Goal: Task Accomplishment & Management: Use online tool/utility

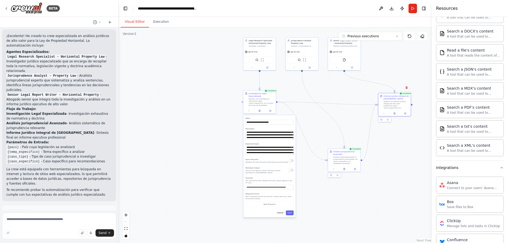
drag, startPoint x: 314, startPoint y: 157, endPoint x: 298, endPoint y: 54, distance: 104.6
click at [301, 56] on div ".deletable-edge-delete-btn { width: 20px; height: 20px; border: 0px solid #ffff…" at bounding box center [275, 136] width 313 height 216
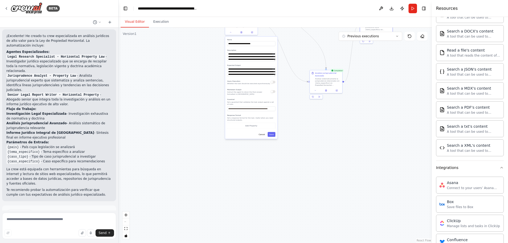
click at [178, 98] on div ".deletable-edge-delete-btn { width: 20px; height: 20px; border: 0px solid #ffff…" at bounding box center [275, 136] width 313 height 216
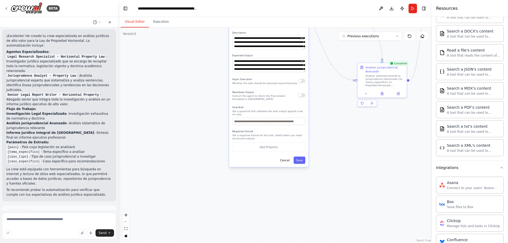
drag, startPoint x: 206, startPoint y: 67, endPoint x: 201, endPoint y: 155, distance: 88.7
click at [202, 158] on div ".deletable-edge-delete-btn { width: 20px; height: 20px; border: 0px solid #ffff…" at bounding box center [275, 136] width 313 height 216
drag, startPoint x: 194, startPoint y: 97, endPoint x: 196, endPoint y: 130, distance: 33.1
click at [196, 130] on div ".deletable-edge-delete-btn { width: 20px; height: 20px; border: 0px solid #ffff…" at bounding box center [275, 136] width 313 height 216
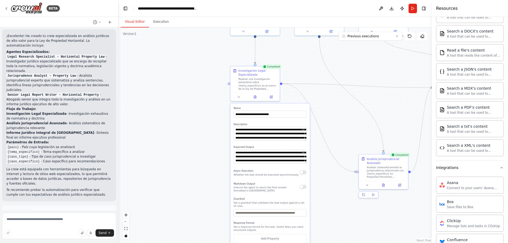
drag, startPoint x: 197, startPoint y: 74, endPoint x: 199, endPoint y: 172, distance: 98.2
click at [199, 172] on div ".deletable-edge-delete-btn { width: 20px; height: 20px; border: 0px solid #ffff…" at bounding box center [275, 136] width 313 height 216
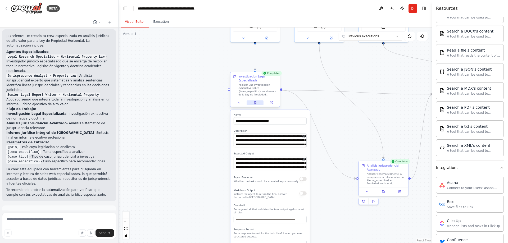
click at [254, 105] on button at bounding box center [255, 103] width 17 height 5
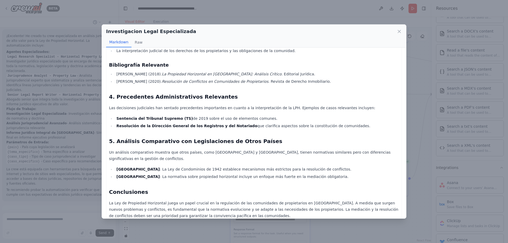
scroll to position [307, 0]
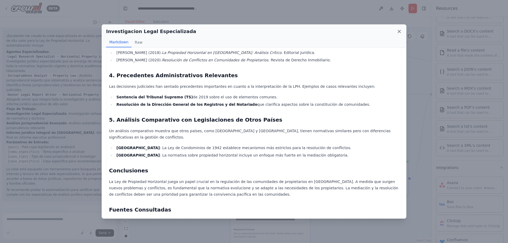
click at [398, 33] on icon at bounding box center [399, 31] width 5 height 5
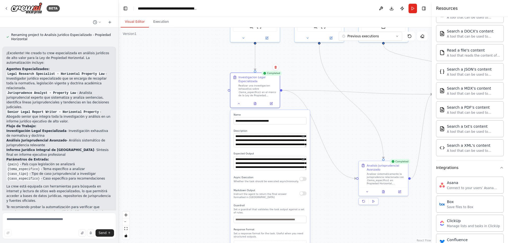
scroll to position [408, 0]
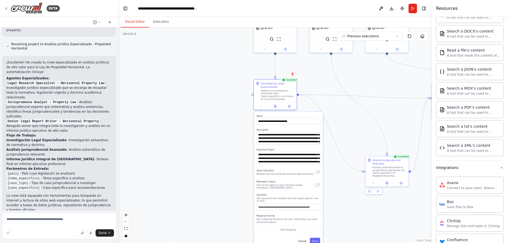
click at [193, 107] on div ".deletable-edge-delete-btn { width: 20px; height: 20px; border: 0px solid #ffff…" at bounding box center [275, 136] width 313 height 216
click at [202, 100] on div ".deletable-edge-delete-btn { width: 20px; height: 20px; border: 0px solid #ffff…" at bounding box center [275, 136] width 313 height 216
drag, startPoint x: 158, startPoint y: 21, endPoint x: 145, endPoint y: 22, distance: 13.3
click at [159, 22] on button "Execution" at bounding box center [161, 21] width 24 height 11
click at [133, 22] on button "Visual Editor" at bounding box center [135, 21] width 28 height 11
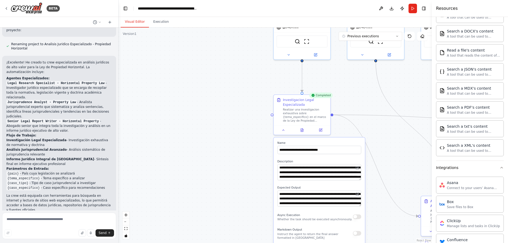
drag, startPoint x: 192, startPoint y: 93, endPoint x: 198, endPoint y: 194, distance: 100.9
click at [198, 194] on div ".deletable-edge-delete-btn { width: 20px; height: 20px; border: 0px solid #ffff…" at bounding box center [275, 136] width 313 height 216
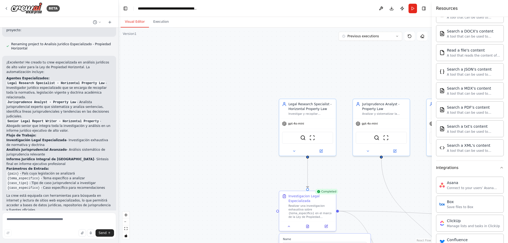
click at [219, 156] on div ".deletable-edge-delete-btn { width: 20px; height: 20px; border: 0px solid #ffff…" at bounding box center [275, 136] width 313 height 216
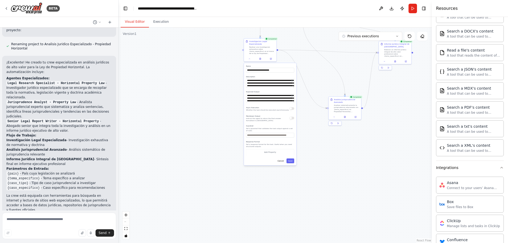
drag, startPoint x: 218, startPoint y: 183, endPoint x: 209, endPoint y: 50, distance: 133.6
click at [207, 42] on div ".deletable-edge-delete-btn { width: 20px; height: 20px; border: 0px solid #ffff…" at bounding box center [275, 136] width 313 height 216
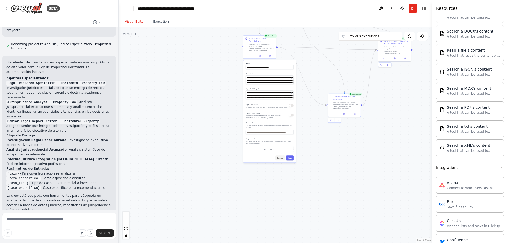
click at [281, 157] on button "Cancel" at bounding box center [280, 158] width 10 height 5
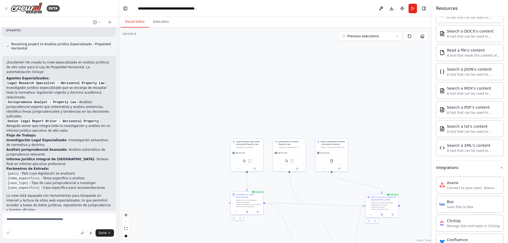
drag, startPoint x: 260, startPoint y: 118, endPoint x: 207, endPoint y: 204, distance: 101.3
click at [251, 243] on html "BETA Quiero crear una crew para analisis juridicos de alto valor especializados…" at bounding box center [254, 121] width 508 height 243
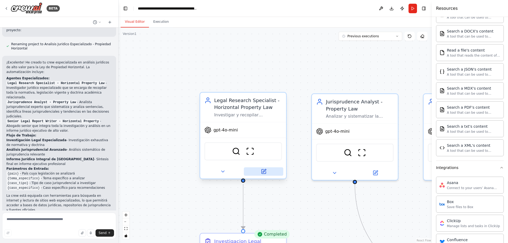
click at [266, 170] on icon at bounding box center [264, 172] width 6 height 6
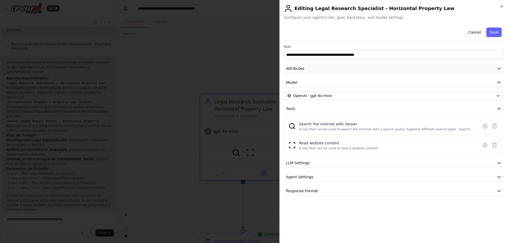
click at [497, 66] on icon "button" at bounding box center [498, 68] width 5 height 5
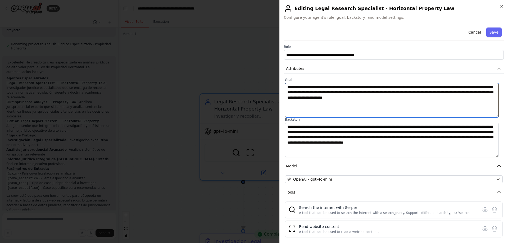
drag, startPoint x: 424, startPoint y: 86, endPoint x: 428, endPoint y: 86, distance: 3.7
click at [428, 86] on textarea "**********" at bounding box center [392, 100] width 214 height 34
click at [428, 87] on textarea "**********" at bounding box center [392, 100] width 214 height 34
drag, startPoint x: 425, startPoint y: 87, endPoint x: 434, endPoint y: 87, distance: 8.7
click at [434, 87] on textarea "**********" at bounding box center [392, 100] width 214 height 34
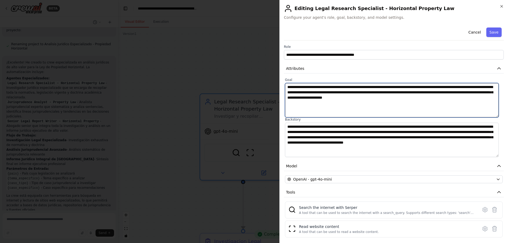
drag, startPoint x: 399, startPoint y: 98, endPoint x: 427, endPoint y: 98, distance: 28.6
click at [427, 98] on textarea "**********" at bounding box center [392, 100] width 214 height 34
type textarea "**********"
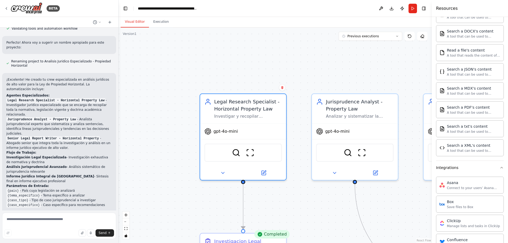
scroll to position [381, 0]
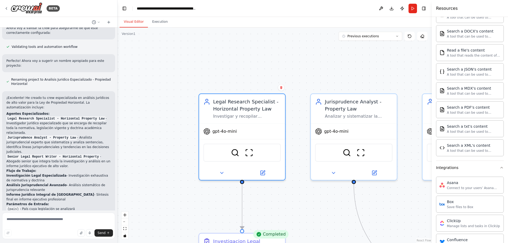
drag, startPoint x: 117, startPoint y: 158, endPoint x: 119, endPoint y: 113, distance: 45.5
click at [119, 113] on div "BETA Quiero crear una crew para analisis juridicos de alto valor especializados…" at bounding box center [254, 121] width 508 height 243
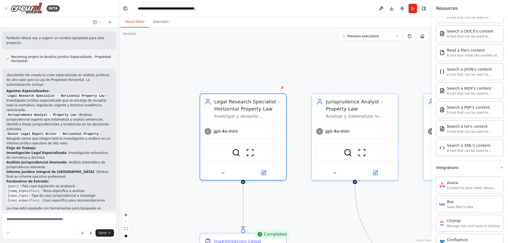
scroll to position [434, 0]
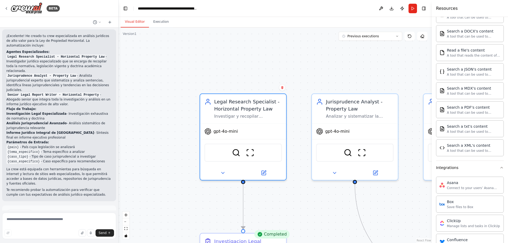
drag, startPoint x: 34, startPoint y: 187, endPoint x: 75, endPoint y: 190, distance: 41.4
click at [73, 220] on p "I have some suggestions to help you move forward with your automation." at bounding box center [59, 224] width 106 height 8
click at [75, 220] on p "I have some suggestions to help you move forward with your automation." at bounding box center [59, 224] width 106 height 8
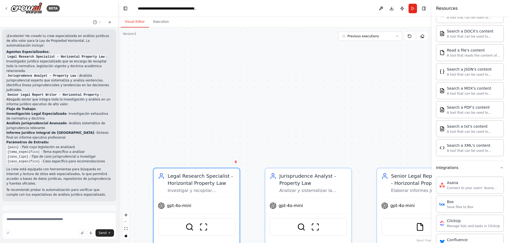
drag, startPoint x: 278, startPoint y: 57, endPoint x: 231, endPoint y: 132, distance: 88.4
click at [231, 132] on div ".deletable-edge-delete-btn { width: 20px; height: 20px; border: 0px solid #ffff…" at bounding box center [275, 136] width 313 height 216
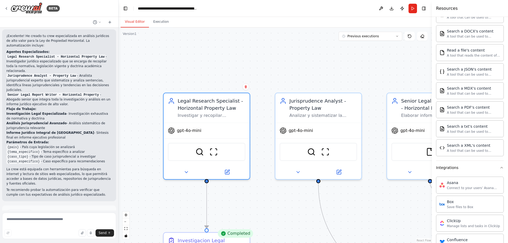
drag, startPoint x: 239, startPoint y: 123, endPoint x: 249, endPoint y: 42, distance: 82.0
click at [249, 39] on div ".deletable-edge-delete-btn { width: 20px; height: 20px; border: 0px solid #ffff…" at bounding box center [275, 136] width 313 height 216
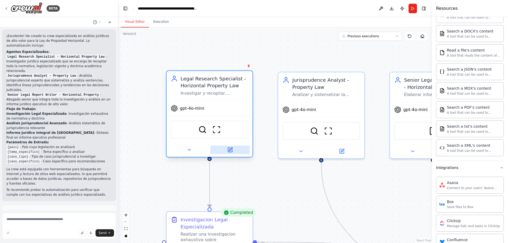
click at [230, 151] on icon at bounding box center [230, 150] width 4 height 4
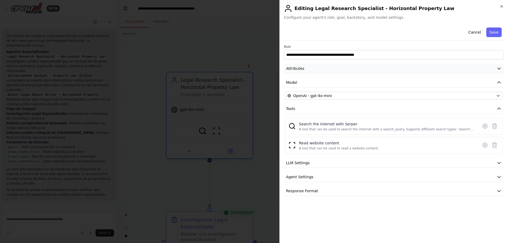
click at [499, 70] on icon "button" at bounding box center [498, 68] width 5 height 5
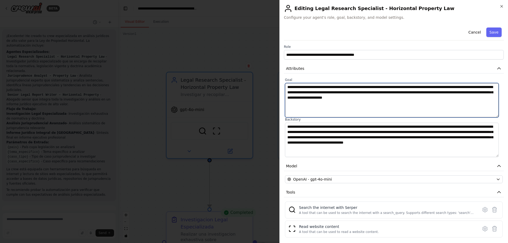
drag, startPoint x: 426, startPoint y: 87, endPoint x: 434, endPoint y: 87, distance: 8.2
click at [434, 87] on textarea "**********" at bounding box center [392, 100] width 214 height 34
type textarea "**********"
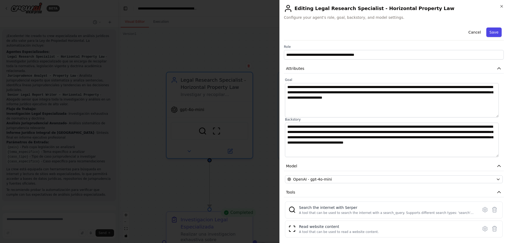
click at [494, 33] on button "Save" at bounding box center [493, 33] width 15 height 10
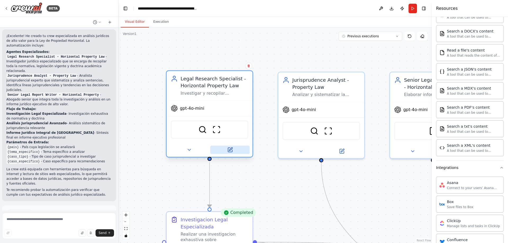
click at [228, 148] on icon at bounding box center [230, 150] width 4 height 4
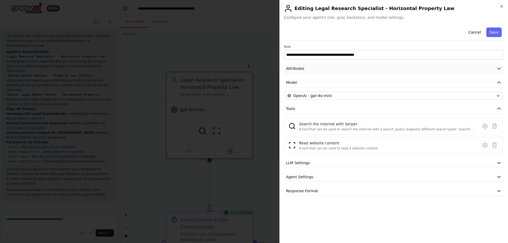
click at [498, 70] on icon "button" at bounding box center [498, 68] width 5 height 5
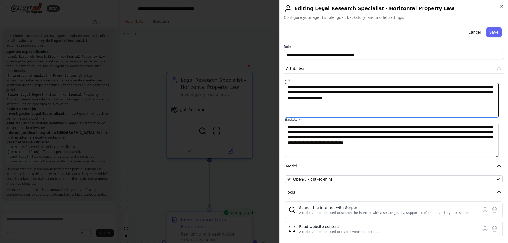
drag, startPoint x: 399, startPoint y: 98, endPoint x: 428, endPoint y: 98, distance: 28.6
click at [428, 98] on textarea "**********" at bounding box center [392, 100] width 214 height 34
type textarea "**********"
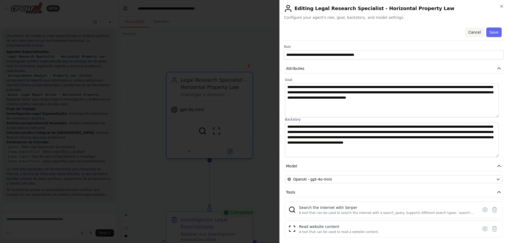
click at [473, 34] on button "Cancel" at bounding box center [474, 33] width 19 height 10
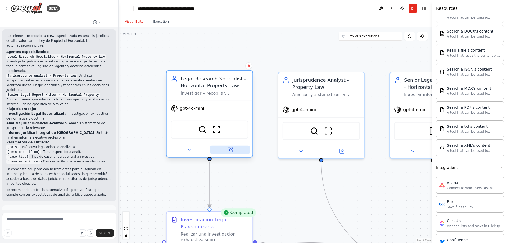
click at [230, 150] on icon at bounding box center [230, 149] width 3 height 3
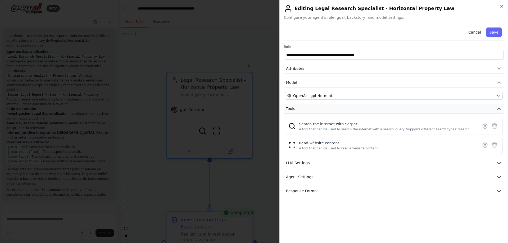
click at [499, 108] on icon "button" at bounding box center [498, 108] width 5 height 5
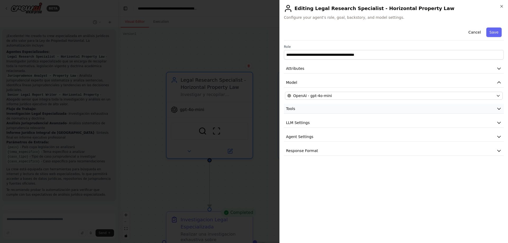
click at [499, 108] on icon "button" at bounding box center [498, 108] width 5 height 5
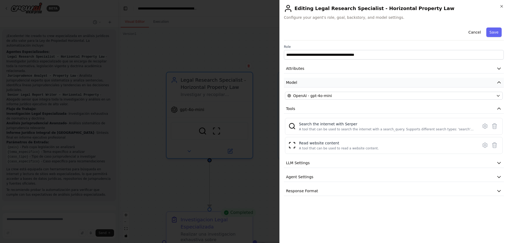
click at [497, 82] on icon "button" at bounding box center [498, 82] width 5 height 5
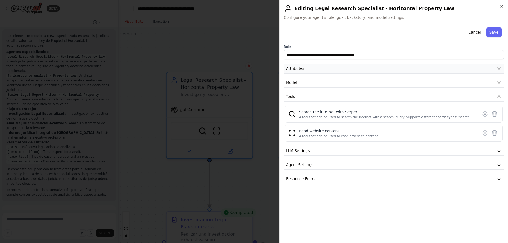
click at [499, 67] on icon "button" at bounding box center [498, 68] width 5 height 5
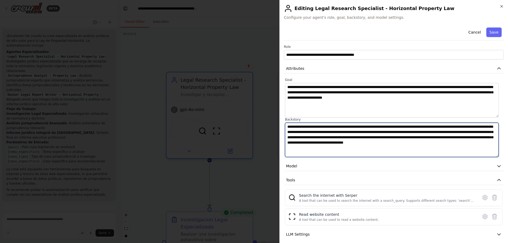
drag, startPoint x: 336, startPoint y: 129, endPoint x: 474, endPoint y: 147, distance: 138.6
click at [474, 147] on textarea "**********" at bounding box center [392, 140] width 214 height 34
click at [428, 152] on textarea "**********" at bounding box center [392, 140] width 214 height 34
drag, startPoint x: 332, startPoint y: 125, endPoint x: 485, endPoint y: 154, distance: 155.6
click at [485, 154] on textarea "**********" at bounding box center [392, 140] width 214 height 34
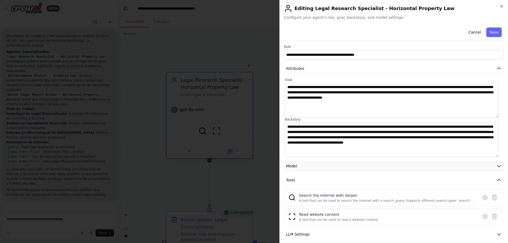
click at [492, 165] on button "Model" at bounding box center [394, 166] width 220 height 10
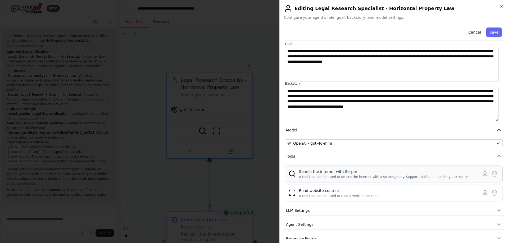
scroll to position [45, 0]
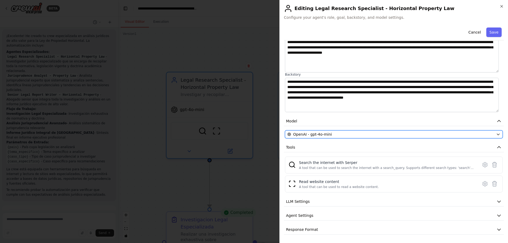
click at [490, 137] on button "OpenAI - gpt-4o-mini" at bounding box center [394, 134] width 218 height 8
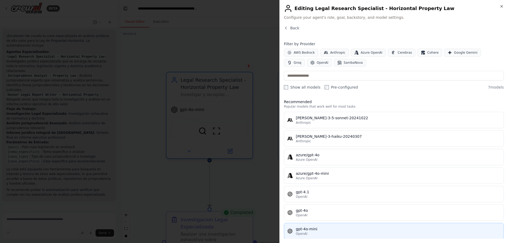
scroll to position [0, 0]
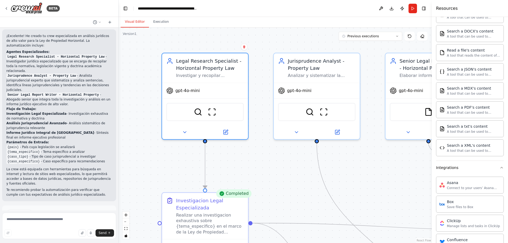
drag, startPoint x: 280, startPoint y: 183, endPoint x: 275, endPoint y: 156, distance: 26.8
click at [274, 155] on div ".deletable-edge-delete-btn { width: 20px; height: 20px; border: 0px solid #ffff…" at bounding box center [275, 136] width 313 height 216
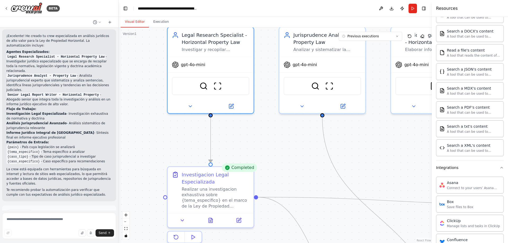
drag, startPoint x: 278, startPoint y: 172, endPoint x: 294, endPoint y: 138, distance: 38.0
click at [294, 138] on div ".deletable-edge-delete-btn { width: 20px; height: 20px; border: 0px solid #ffff…" at bounding box center [275, 136] width 313 height 216
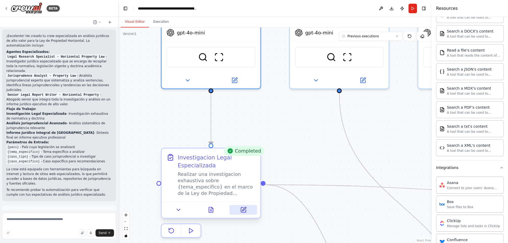
click at [243, 211] on icon at bounding box center [243, 209] width 5 height 5
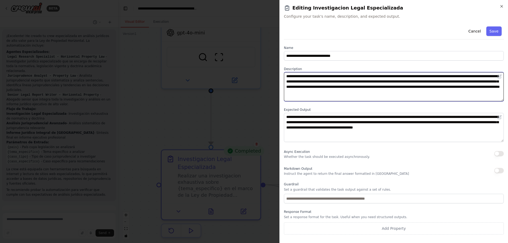
drag, startPoint x: 468, startPoint y: 76, endPoint x: 477, endPoint y: 76, distance: 9.3
click at [477, 76] on textarea "**********" at bounding box center [394, 86] width 220 height 29
type textarea "**********"
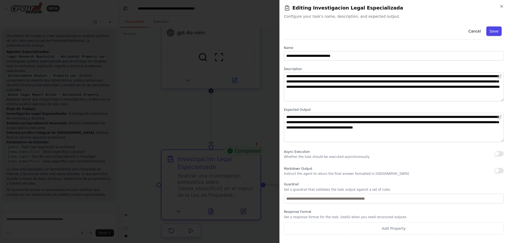
click at [496, 30] on button "Save" at bounding box center [493, 31] width 15 height 10
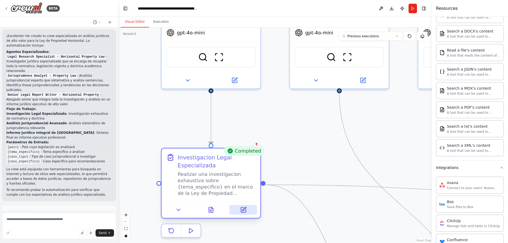
click at [248, 213] on button at bounding box center [244, 210] width 28 height 10
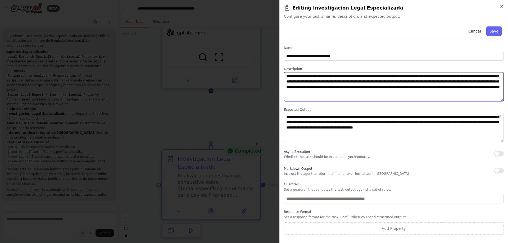
click at [456, 87] on textarea "**********" at bounding box center [394, 86] width 220 height 29
type textarea "**********"
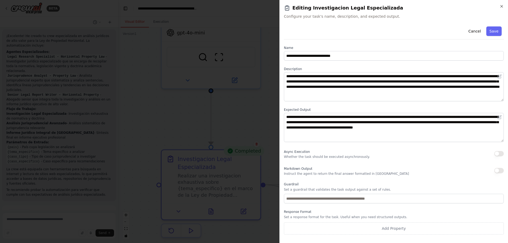
click at [493, 31] on button "Save" at bounding box center [493, 31] width 15 height 10
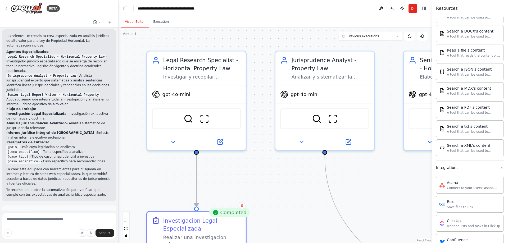
drag, startPoint x: 303, startPoint y: 111, endPoint x: 285, endPoint y: 172, distance: 63.6
click at [287, 172] on div ".deletable-edge-delete-btn { width: 20px; height: 20px; border: 0px solid #ffff…" at bounding box center [275, 136] width 313 height 216
drag, startPoint x: 261, startPoint y: 175, endPoint x: 267, endPoint y: 154, distance: 21.8
click at [267, 154] on div ".deletable-edge-delete-btn { width: 20px; height: 20px; border: 0px solid #ffff…" at bounding box center [275, 136] width 313 height 216
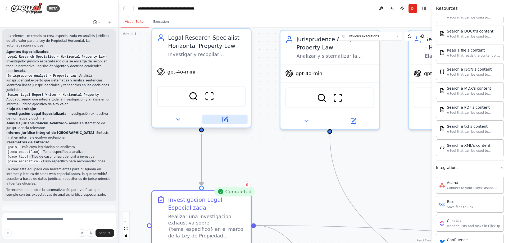
click at [223, 123] on button at bounding box center [224, 120] width 45 height 10
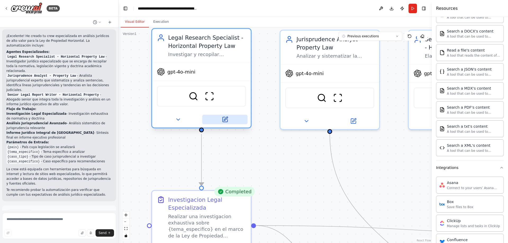
click at [227, 121] on icon at bounding box center [224, 119] width 5 height 5
click at [223, 120] on icon at bounding box center [224, 119] width 5 height 5
click at [228, 123] on button at bounding box center [224, 120] width 45 height 10
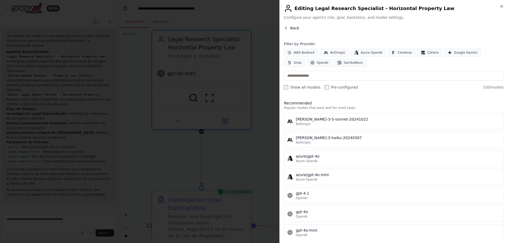
click at [293, 29] on span "Back" at bounding box center [294, 27] width 9 height 5
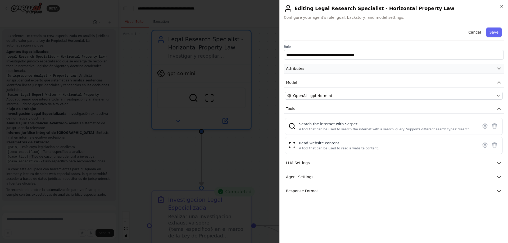
click at [498, 69] on icon "button" at bounding box center [498, 69] width 3 height 2
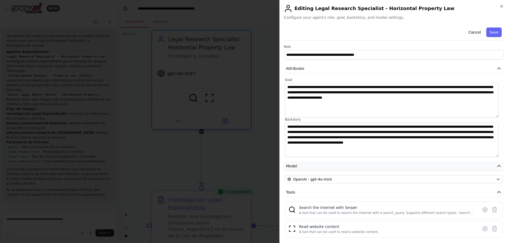
click at [497, 167] on icon "button" at bounding box center [498, 166] width 3 height 2
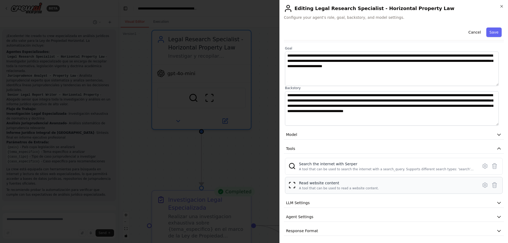
scroll to position [33, 0]
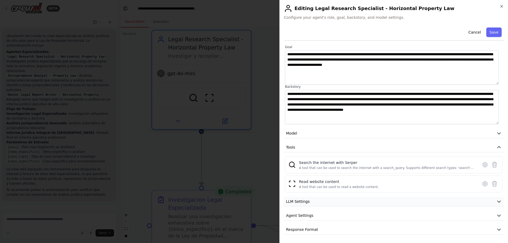
click at [492, 199] on button "LLM Settings" at bounding box center [394, 202] width 220 height 10
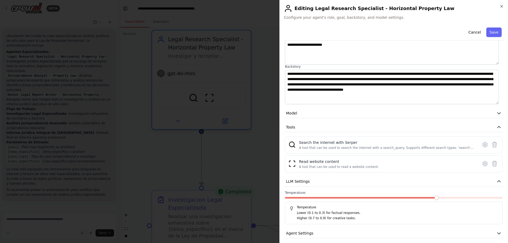
scroll to position [71, 0]
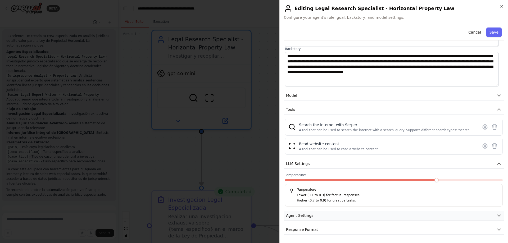
click at [496, 216] on icon "button" at bounding box center [498, 215] width 5 height 5
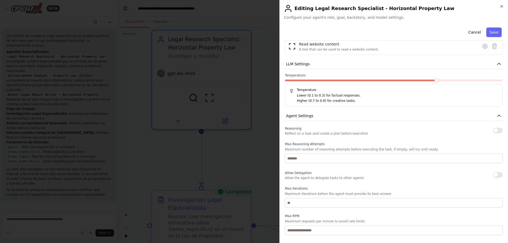
scroll to position [212, 0]
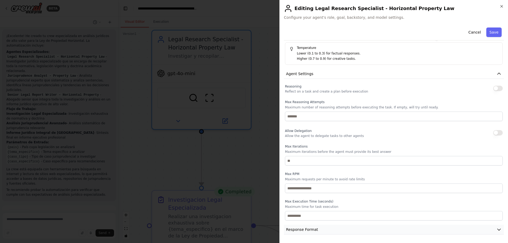
click at [496, 230] on icon "button" at bounding box center [498, 229] width 5 height 5
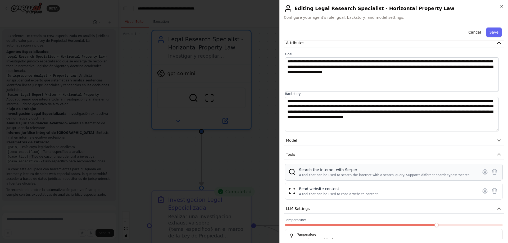
scroll to position [0, 0]
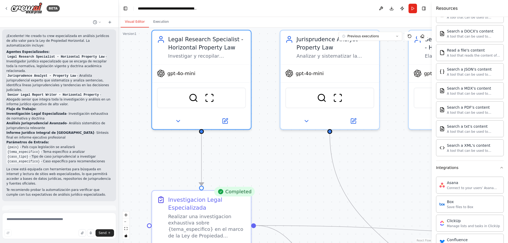
click at [70, 234] on span "Improve automation" at bounding box center [61, 236] width 32 height 4
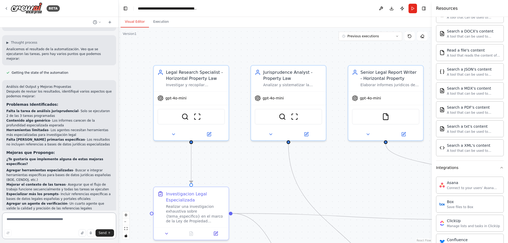
scroll to position [614, 0]
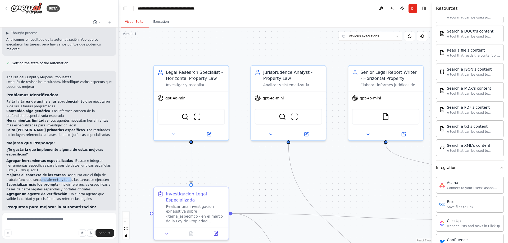
drag, startPoint x: 24, startPoint y: 129, endPoint x: 51, endPoint y: 130, distance: 26.2
click at [51, 173] on p "Mejorar el contexto de las tareas - Asegurar que el flujo de trabajo funcione s…" at bounding box center [59, 178] width 106 height 10
drag, startPoint x: 37, startPoint y: 134, endPoint x: 80, endPoint y: 135, distance: 42.9
click at [80, 182] on p "Especializar más los prompts - Incluir referencias específicas a bases de datos…" at bounding box center [59, 187] width 106 height 10
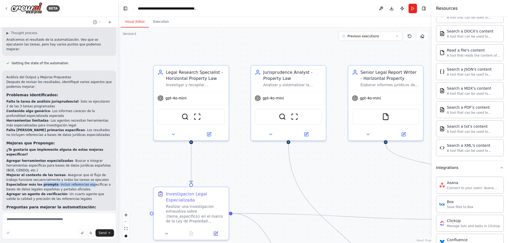
click at [80, 182] on p "Especializar más los prompts - Incluir referencias específicas a bases de datos…" at bounding box center [59, 187] width 106 height 10
drag, startPoint x: 65, startPoint y: 134, endPoint x: 72, endPoint y: 134, distance: 7.7
click at [72, 182] on p "Especializar más los prompts - Incluir referencias específicas a bases de datos…" at bounding box center [59, 187] width 106 height 10
drag, startPoint x: 73, startPoint y: 134, endPoint x: 68, endPoint y: 135, distance: 5.2
click at [73, 182] on p "Especializar más los prompts - Incluir referencias específicas a bases de datos…" at bounding box center [59, 187] width 106 height 10
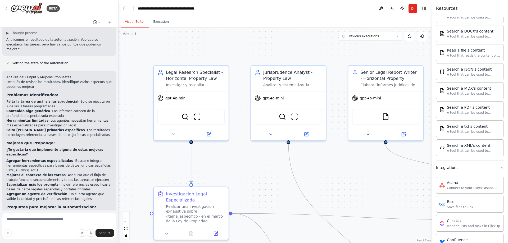
click at [59, 182] on p "Especializar más los prompts - Incluir referencias específicas a bases de datos…" at bounding box center [59, 187] width 106 height 10
drag, startPoint x: 37, startPoint y: 140, endPoint x: 62, endPoint y: 140, distance: 25.1
click at [61, 192] on p "Agregar un agente de verificación - Un cuarto agente que valide la calidad y pr…" at bounding box center [59, 197] width 106 height 10
click at [33, 192] on strong "Agregar un agente de verificación" at bounding box center [36, 194] width 61 height 4
drag, startPoint x: 8, startPoint y: 161, endPoint x: 21, endPoint y: 160, distance: 13.5
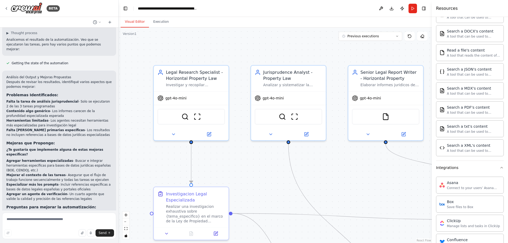
click at [20, 212] on strong "¿Tienes acceso a bases de datos jurídicas específicas" at bounding box center [53, 214] width 95 height 4
click at [29, 212] on strong "¿Tienes acceso a bases de datos jurídicas específicas" at bounding box center [53, 214] width 95 height 4
click at [45, 211] on p "¿Tienes acceso a bases de datos jurídicas específicas (como Aranzadi, Tirant, C…" at bounding box center [59, 216] width 106 height 10
drag, startPoint x: 4, startPoint y: 172, endPoint x: 99, endPoint y: 178, distance: 94.4
click at [99, 178] on div "Análisis del Output y Mejoras Propuestas Después de revisar los resultados, ide…" at bounding box center [59, 167] width 114 height 193
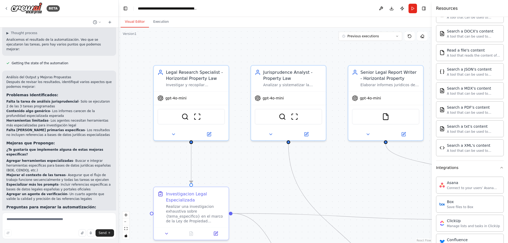
click at [98, 221] on p "¿Hay tipos específicos de conflictos en Propiedad Horizontal que quieres priori…" at bounding box center [59, 228] width 106 height 14
drag, startPoint x: 92, startPoint y: 179, endPoint x: 83, endPoint y: 181, distance: 9.4
click at [87, 236] on strong "¿Necesitas que el análisis incluya jurisprudencia autonómica específica" at bounding box center [49, 240] width 87 height 8
click at [46, 222] on textarea at bounding box center [59, 226] width 114 height 26
drag, startPoint x: 25, startPoint y: 182, endPoint x: 62, endPoint y: 184, distance: 36.8
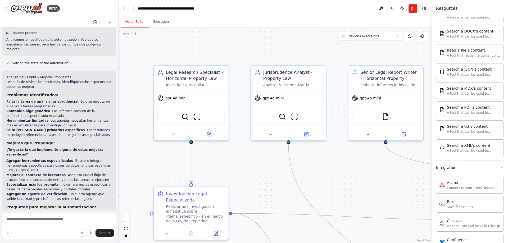
click at [62, 235] on p "¿Necesitas que el análisis incluya jurisprudencia autonómica específica o solo …" at bounding box center [59, 240] width 106 height 10
drag, startPoint x: 8, startPoint y: 172, endPoint x: 84, endPoint y: 176, distance: 76.1
click at [84, 221] on p "¿Hay tipos específicos de conflictos en Propiedad Horizontal que quieres priori…" at bounding box center [59, 228] width 106 height 14
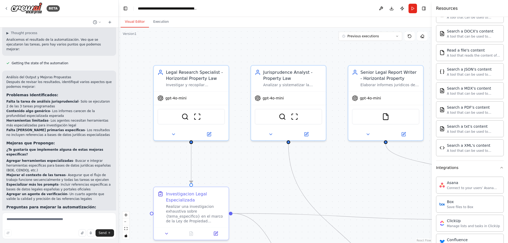
click at [84, 221] on p "¿Hay tipos específicos de conflictos en Propiedad Horizontal que quieres priori…" at bounding box center [59, 228] width 106 height 14
click at [97, 235] on p "¿Necesitas que el análisis incluya jurisprudencia autonómica específica o solo …" at bounding box center [59, 240] width 106 height 10
drag, startPoint x: 95, startPoint y: 178, endPoint x: 42, endPoint y: 174, distance: 53.3
click at [42, 221] on p "¿Hay tipos específicos de conflictos en Propiedad Horizontal que quieres priori…" at bounding box center [59, 228] width 106 height 14
click at [40, 221] on p "¿Hay tipos específicos de conflictos en Propiedad Horizontal que quieres priori…" at bounding box center [59, 228] width 106 height 14
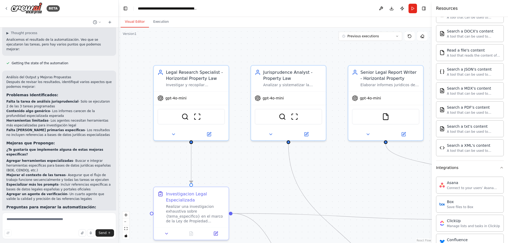
drag, startPoint x: 19, startPoint y: 172, endPoint x: 47, endPoint y: 174, distance: 28.4
click at [44, 221] on p "¿Hay tipos específicos de conflictos en Propiedad Horizontal que quieres priori…" at bounding box center [59, 228] width 106 height 14
click at [52, 221] on p "¿Hay tipos específicos de conflictos en Propiedad Horizontal que quieres priori…" at bounding box center [59, 228] width 106 height 14
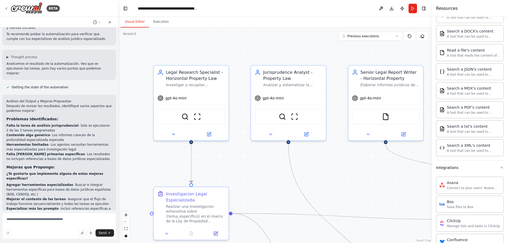
scroll to position [535, 0]
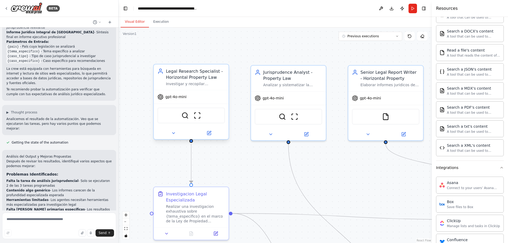
click at [210, 137] on div at bounding box center [191, 133] width 75 height 12
click at [209, 134] on icon at bounding box center [209, 133] width 4 height 4
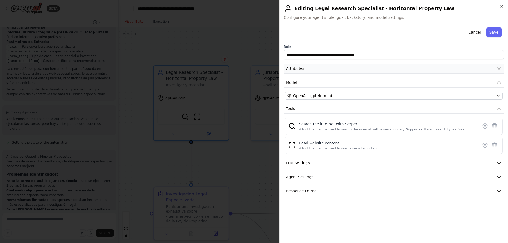
click at [498, 67] on icon "button" at bounding box center [498, 68] width 5 height 5
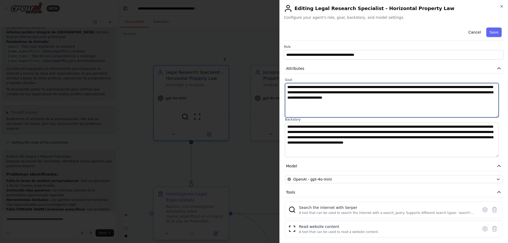
drag, startPoint x: 399, startPoint y: 98, endPoint x: 427, endPoint y: 97, distance: 27.8
click at [427, 97] on textarea "**********" at bounding box center [392, 100] width 214 height 34
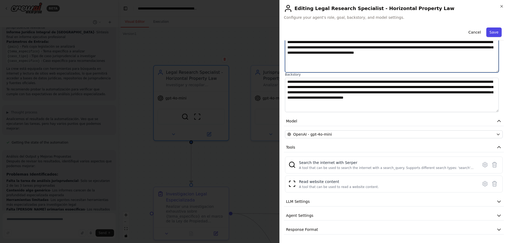
type textarea "**********"
click at [492, 34] on button "Save" at bounding box center [493, 33] width 15 height 10
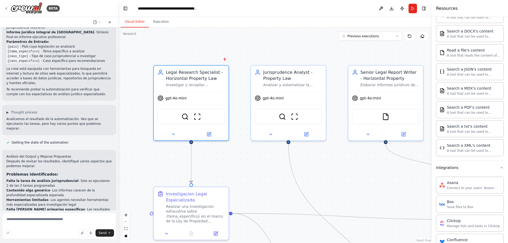
click at [242, 174] on div ".deletable-edge-delete-btn { width: 20px; height: 20px; border: 0px solid #ffff…" at bounding box center [275, 136] width 313 height 216
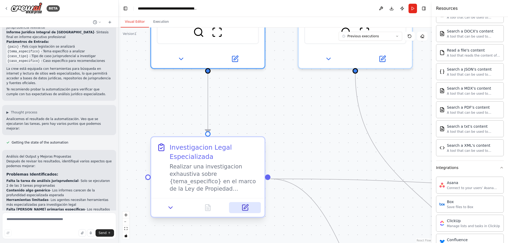
click at [252, 209] on button at bounding box center [245, 207] width 32 height 11
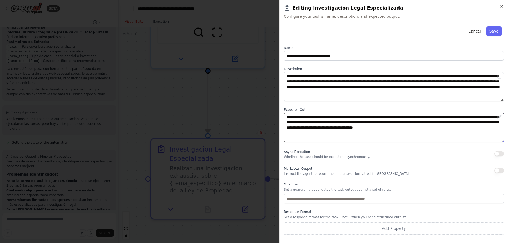
drag, startPoint x: 332, startPoint y: 120, endPoint x: 499, endPoint y: 129, distance: 168.0
click at [499, 129] on textarea "**********" at bounding box center [394, 127] width 220 height 29
click at [476, 135] on textarea "**********" at bounding box center [394, 127] width 220 height 29
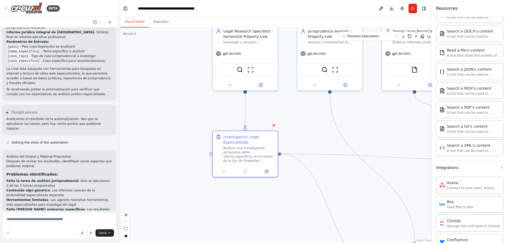
click at [235, 201] on div ".deletable-edge-delete-btn { width: 20px; height: 20px; border: 0px solid #ffff…" at bounding box center [275, 136] width 313 height 216
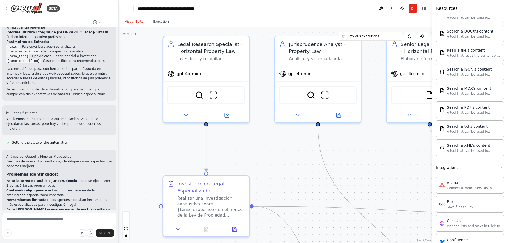
drag, startPoint x: 261, startPoint y: 107, endPoint x: 278, endPoint y: 159, distance: 55.1
click at [281, 163] on div ".deletable-edge-delete-btn { width: 20px; height: 20px; border: 0px solid #ffff…" at bounding box center [275, 136] width 313 height 216
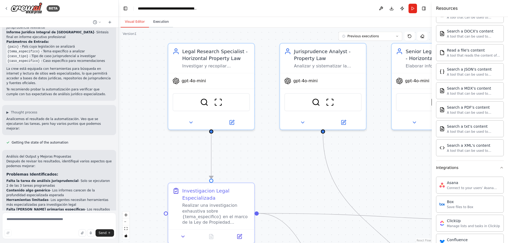
click at [157, 23] on button "Execution" at bounding box center [161, 21] width 24 height 11
click at [141, 25] on button "Visual Editor" at bounding box center [135, 21] width 28 height 11
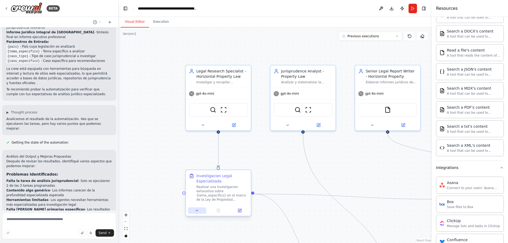
click at [195, 213] on button at bounding box center [197, 210] width 18 height 6
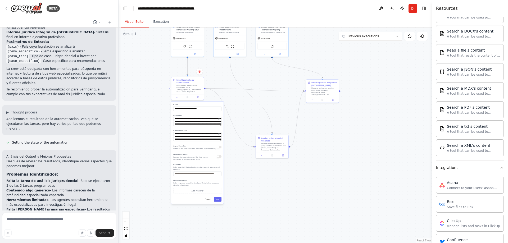
drag, startPoint x: 244, startPoint y: 213, endPoint x: 243, endPoint y: 104, distance: 108.2
click at [243, 104] on div ".deletable-edge-delete-btn { width: 20px; height: 20px; border: 0px solid #ffff…" at bounding box center [275, 136] width 313 height 216
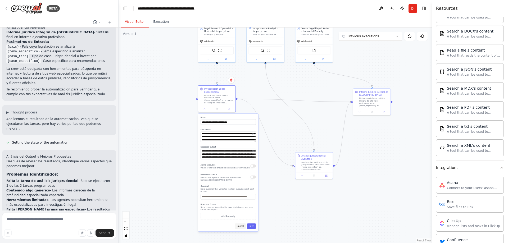
click at [241, 225] on button "Cancel" at bounding box center [240, 227] width 11 height 6
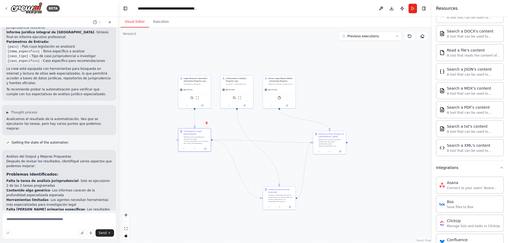
drag, startPoint x: 188, startPoint y: 81, endPoint x: 165, endPoint y: 121, distance: 46.1
click at [165, 121] on div ".deletable-edge-delete-btn { width: 20px; height: 20px; border: 0px solid #ffff…" at bounding box center [275, 136] width 313 height 216
click at [226, 149] on icon "Edge from 579f3ea8-af18-4646-aea9-5bb235a5725f to 0c1b1f4f-6161-416a-b2bf-b700c…" at bounding box center [236, 169] width 49 height 58
click at [227, 151] on icon "Edge from 579f3ea8-af18-4646-aea9-5bb235a5725f to 0c1b1f4f-6161-416a-b2bf-b700c…" at bounding box center [236, 169] width 49 height 58
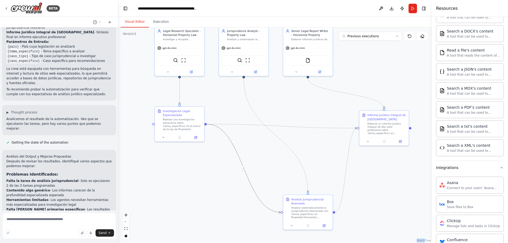
click at [243, 170] on icon "Edge from 579f3ea8-af18-4646-aea9-5bb235a5725f to 0c1b1f4f-6161-416a-b2bf-b700c…" at bounding box center [244, 168] width 74 height 88
click at [243, 168] on icon at bounding box center [243, 167] width 3 height 3
drag, startPoint x: 207, startPoint y: 126, endPoint x: 288, endPoint y: 213, distance: 119.2
click at [288, 170] on div ".deletable-edge-delete-btn { width: 20px; height: 20px; border: 0px solid #ffff…" at bounding box center [252, 87] width 237 height 163
click at [282, 215] on div ".deletable-edge-delete-btn { width: 20px; height: 20px; border: 0px solid #ffff…" at bounding box center [275, 136] width 313 height 216
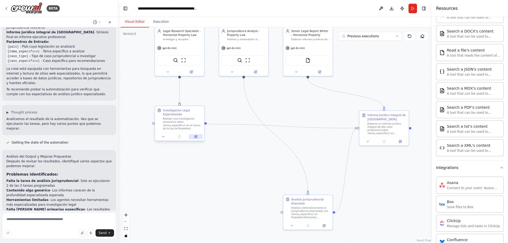
click at [199, 137] on button at bounding box center [196, 136] width 14 height 5
drag, startPoint x: 206, startPoint y: 124, endPoint x: 283, endPoint y: 214, distance: 118.0
click at [283, 170] on div "Legal Research Specialist - Horizontal Property Law Investigar y recopilar info…" at bounding box center [252, 87] width 237 height 163
click at [250, 157] on div ".deletable-edge-delete-btn { width: 20px; height: 20px; border: 0px solid #ffff…" at bounding box center [275, 136] width 313 height 216
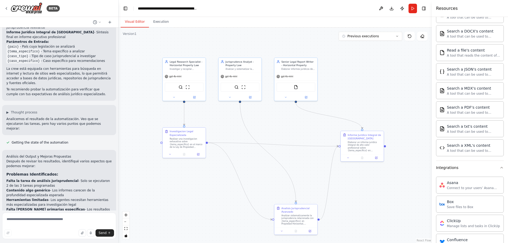
drag, startPoint x: 185, startPoint y: 188, endPoint x: 204, endPoint y: 202, distance: 24.0
click at [204, 202] on div ".deletable-edge-delete-btn { width: 20px; height: 20px; border: 0px solid #ffff…" at bounding box center [275, 136] width 313 height 216
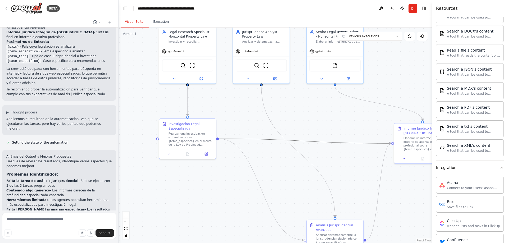
click at [316, 142] on icon "Edge from 579f3ea8-af18-4646-aea9-5bb235a5725f to b43029c1-3a23-41fe-bf86-ca876…" at bounding box center [305, 141] width 172 height 4
click at [306, 142] on icon at bounding box center [304, 141] width 3 height 4
click at [264, 197] on icon "Edge from 579f3ea8-af18-4646-aea9-5bb235a5725f to 0c1b1f4f-6161-416a-b2bf-b700c…" at bounding box center [261, 189] width 85 height 101
click at [262, 192] on div at bounding box center [261, 189] width 4 height 4
click at [261, 191] on icon at bounding box center [261, 190] width 3 height 4
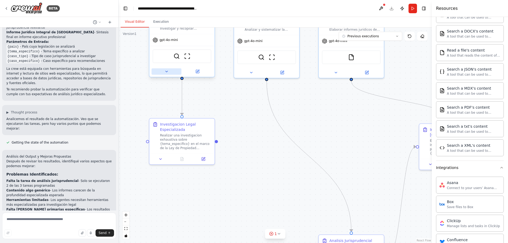
click at [152, 72] on button at bounding box center [167, 71] width 30 height 6
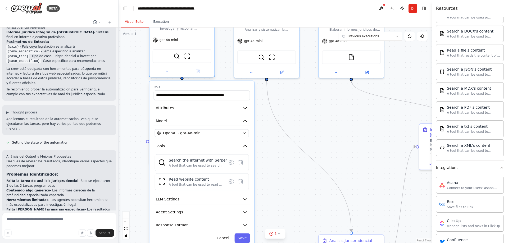
click at [154, 63] on div "SerperDevTool ScrapeWebsiteTool" at bounding box center [181, 56] width 65 height 20
click at [413, 9] on button "Run" at bounding box center [412, 9] width 8 height 10
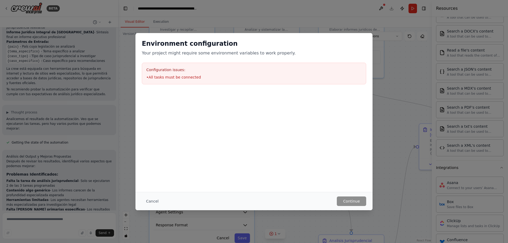
click at [364, 107] on div at bounding box center [253, 117] width 237 height 53
click at [158, 78] on li "• All tasks must be connected" at bounding box center [253, 77] width 215 height 5
click at [148, 197] on button "Cancel" at bounding box center [152, 202] width 21 height 10
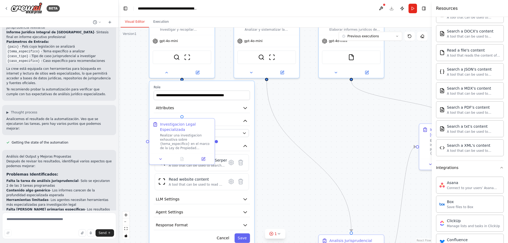
click at [279, 169] on div ".deletable-edge-delete-btn { width: 20px; height: 20px; border: 0px solid #ffff…" at bounding box center [275, 136] width 313 height 216
click at [280, 234] on icon at bounding box center [279, 234] width 4 height 4
click at [283, 187] on div ".deletable-edge-delete-btn { width: 20px; height: 20px; border: 0px solid #ffff…" at bounding box center [275, 136] width 313 height 216
click at [280, 166] on div ".deletable-edge-delete-btn { width: 20px; height: 20px; border: 0px solid #ffff…" at bounding box center [275, 136] width 313 height 216
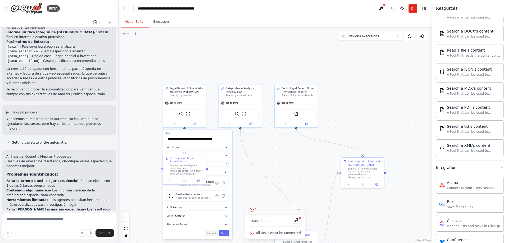
click at [212, 234] on button "Cancel" at bounding box center [211, 233] width 12 height 6
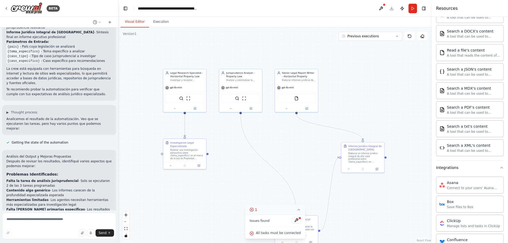
drag, startPoint x: 228, startPoint y: 188, endPoint x: 229, endPoint y: 131, distance: 56.9
click at [229, 131] on div ".deletable-edge-delete-btn { width: 20px; height: 20px; border: 0px solid #ffff…" at bounding box center [275, 136] width 313 height 216
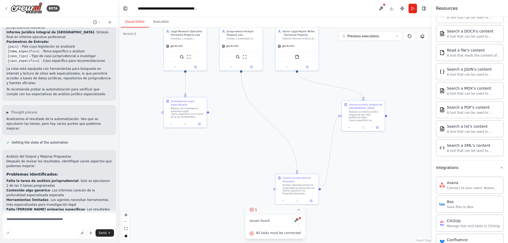
click at [210, 113] on div ".deletable-edge-delete-btn { width: 20px; height: 20px; border: 0px solid #ffff…" at bounding box center [275, 136] width 313 height 216
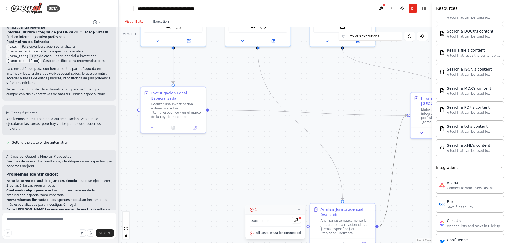
drag, startPoint x: 208, startPoint y: 110, endPoint x: 406, endPoint y: 115, distance: 198.5
click at [406, 115] on div ".deletable-edge-delete-btn { width: 20px; height: 20px; border: 0px solid #ffff…" at bounding box center [270, 62] width 313 height 216
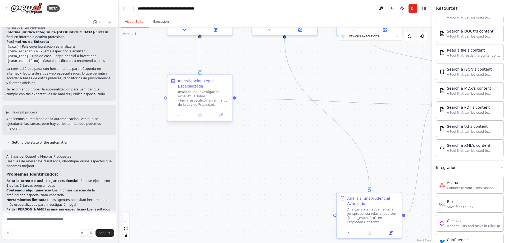
drag, startPoint x: 207, startPoint y: 111, endPoint x: 233, endPoint y: 99, distance: 28.3
click at [233, 99] on div ".deletable-edge-delete-btn { width: 20px; height: 20px; border: 0px solid #ffff…" at bounding box center [275, 136] width 313 height 216
drag, startPoint x: 234, startPoint y: 99, endPoint x: 335, endPoint y: 216, distance: 154.9
click at [335, 158] on div "Legal Research Specialist - Horizontal Property Law Investigar y recopilar info…" at bounding box center [296, 51] width 313 height 216
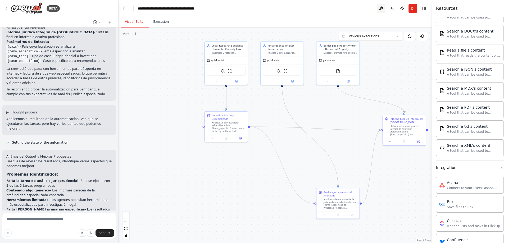
click at [378, 8] on button at bounding box center [381, 9] width 8 height 10
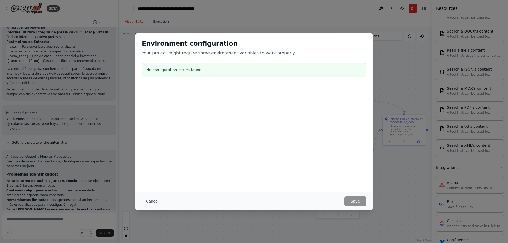
click at [380, 8] on div "Environment configuration Your project might require some environment variables…" at bounding box center [254, 121] width 508 height 243
click at [154, 200] on button "Cancel" at bounding box center [152, 202] width 21 height 10
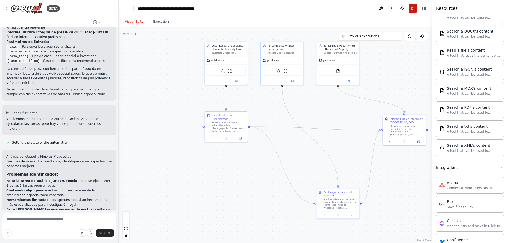
click at [416, 8] on button "Run" at bounding box center [412, 9] width 8 height 10
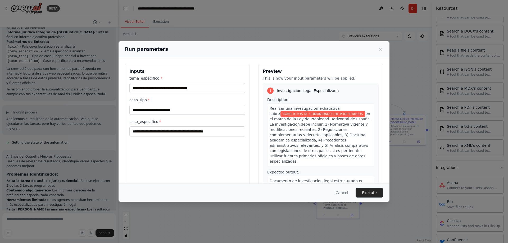
click at [343, 198] on div "Cancel Execute" at bounding box center [254, 193] width 271 height 18
click at [344, 194] on button "Cancel" at bounding box center [341, 193] width 21 height 10
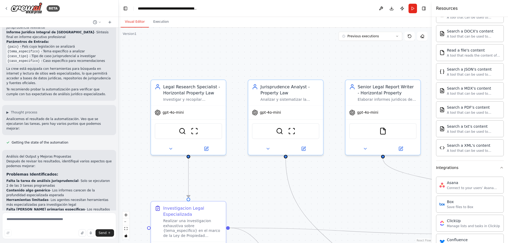
drag, startPoint x: 253, startPoint y: 112, endPoint x: 261, endPoint y: 186, distance: 75.0
click at [261, 186] on div ".deletable-edge-delete-btn { width: 20px; height: 20px; border: 0px solid #ffff…" at bounding box center [275, 136] width 313 height 216
click at [304, 149] on icon at bounding box center [304, 148] width 4 height 4
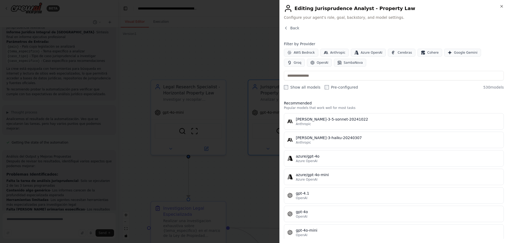
click at [290, 24] on div "Close Editing Jurisprudence Analyst - Property Law Configure your agent's role,…" at bounding box center [393, 121] width 229 height 243
click at [287, 26] on button "Back" at bounding box center [291, 27] width 15 height 5
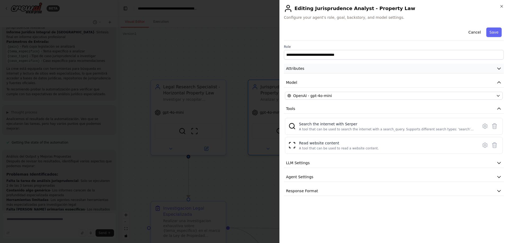
click at [495, 68] on button "Attributes" at bounding box center [394, 69] width 220 height 10
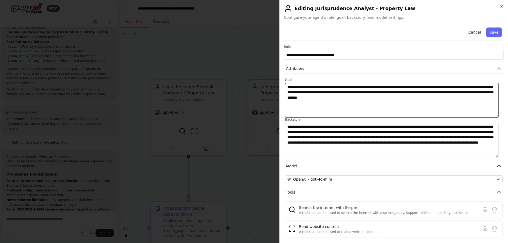
drag, startPoint x: 367, startPoint y: 95, endPoint x: 418, endPoint y: 98, distance: 50.9
click at [417, 98] on textarea "**********" at bounding box center [392, 100] width 214 height 34
click at [419, 105] on textarea "**********" at bounding box center [392, 100] width 214 height 34
click at [389, 87] on textarea "**********" at bounding box center [392, 100] width 214 height 34
drag, startPoint x: 380, startPoint y: 87, endPoint x: 407, endPoint y: 86, distance: 27.8
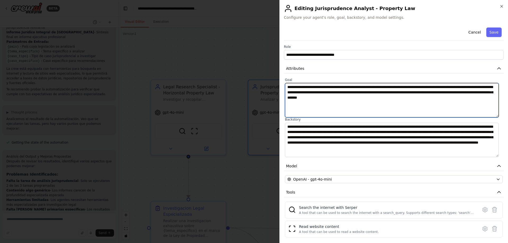
click at [407, 86] on textarea "**********" at bounding box center [392, 100] width 214 height 34
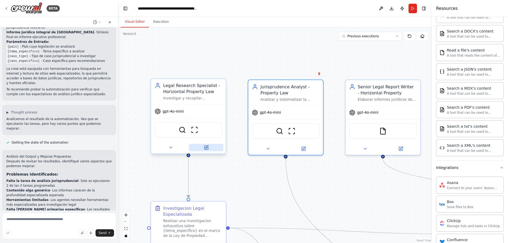
click at [206, 150] on icon at bounding box center [206, 147] width 5 height 5
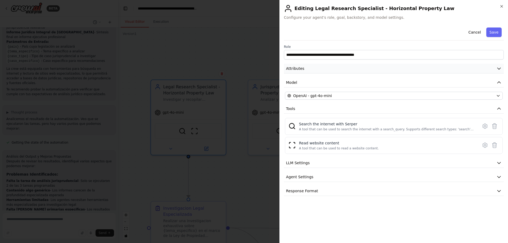
click at [497, 68] on icon "button" at bounding box center [498, 68] width 5 height 5
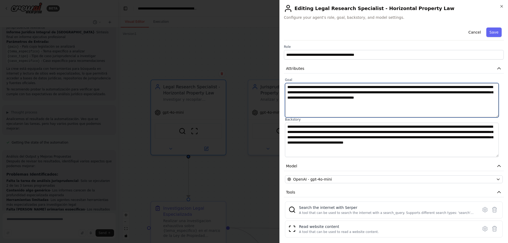
drag, startPoint x: 399, startPoint y: 98, endPoint x: 469, endPoint y: 96, distance: 70.1
click at [469, 96] on textarea "**********" at bounding box center [392, 100] width 214 height 34
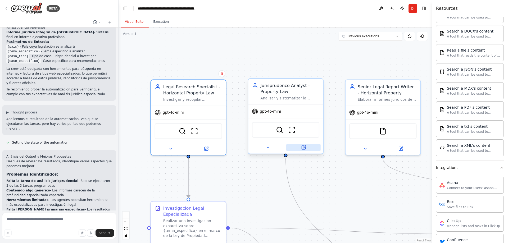
click at [306, 149] on button at bounding box center [303, 147] width 34 height 7
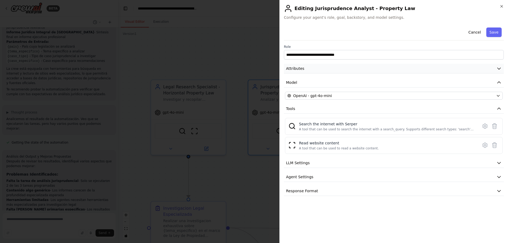
click at [496, 67] on button "Attributes" at bounding box center [394, 69] width 220 height 10
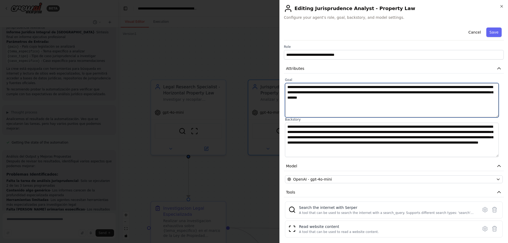
drag, startPoint x: 379, startPoint y: 87, endPoint x: 393, endPoint y: 87, distance: 14.0
click at [394, 87] on textarea "**********" at bounding box center [392, 100] width 214 height 34
drag, startPoint x: 393, startPoint y: 87, endPoint x: 387, endPoint y: 87, distance: 5.3
click at [392, 87] on textarea "**********" at bounding box center [392, 100] width 214 height 34
click at [382, 87] on textarea "**********" at bounding box center [392, 100] width 214 height 34
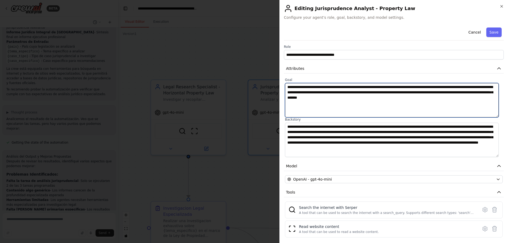
click at [378, 88] on textarea "**********" at bounding box center [392, 100] width 214 height 34
drag, startPoint x: 379, startPoint y: 87, endPoint x: 407, endPoint y: 88, distance: 28.1
click at [407, 88] on textarea "**********" at bounding box center [392, 100] width 214 height 34
paste textarea "**********"
type textarea "**********"
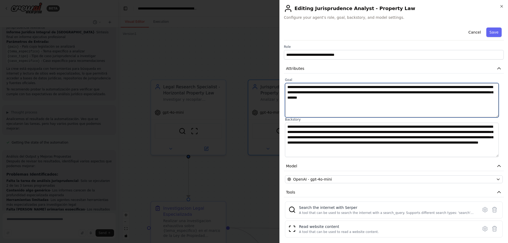
click at [415, 102] on textarea "**********" at bounding box center [392, 100] width 214 height 34
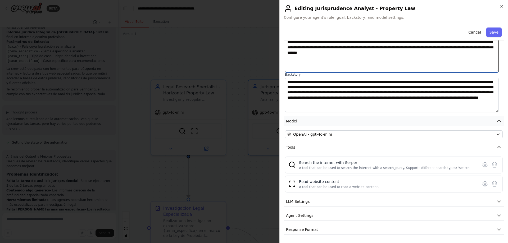
scroll to position [19, 0]
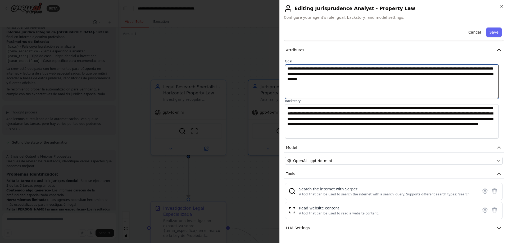
drag, startPoint x: 379, startPoint y: 67, endPoint x: 407, endPoint y: 66, distance: 27.6
click at [407, 66] on textarea "**********" at bounding box center [392, 82] width 214 height 34
click at [393, 78] on textarea "**********" at bounding box center [392, 82] width 214 height 34
drag, startPoint x: 380, startPoint y: 68, endPoint x: 392, endPoint y: 68, distance: 11.1
click at [392, 68] on textarea "**********" at bounding box center [392, 82] width 214 height 34
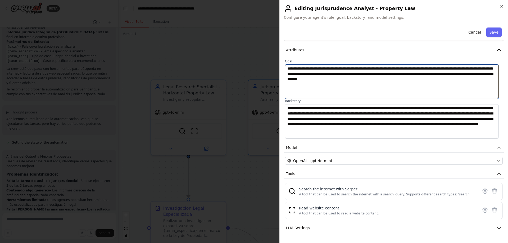
drag, startPoint x: 379, startPoint y: 68, endPoint x: 407, endPoint y: 68, distance: 28.6
click at [407, 68] on textarea "**********" at bounding box center [392, 82] width 214 height 34
click at [379, 70] on textarea "**********" at bounding box center [392, 82] width 214 height 34
drag, startPoint x: 379, startPoint y: 69, endPoint x: 407, endPoint y: 69, distance: 27.8
click at [407, 69] on textarea "**********" at bounding box center [392, 82] width 214 height 34
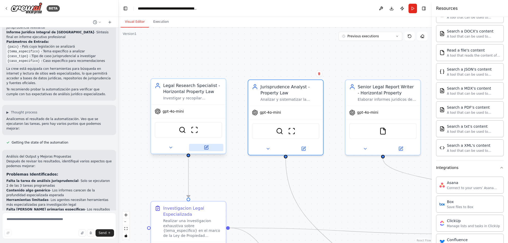
click at [205, 147] on icon at bounding box center [206, 148] width 4 height 4
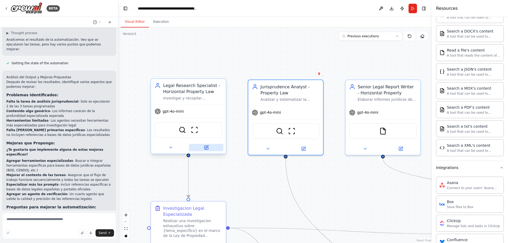
click at [206, 149] on icon at bounding box center [206, 148] width 4 height 4
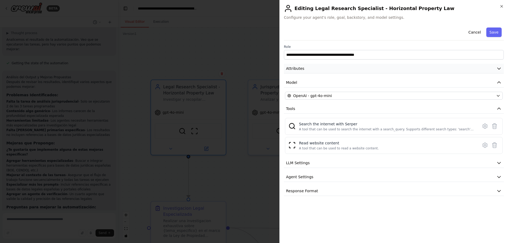
click at [490, 65] on button "Attributes" at bounding box center [394, 69] width 220 height 10
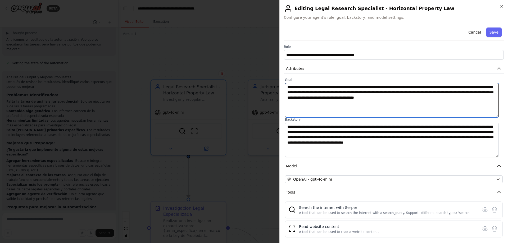
drag, startPoint x: 399, startPoint y: 98, endPoint x: 469, endPoint y: 97, distance: 69.8
click at [469, 97] on textarea "**********" at bounding box center [392, 100] width 214 height 34
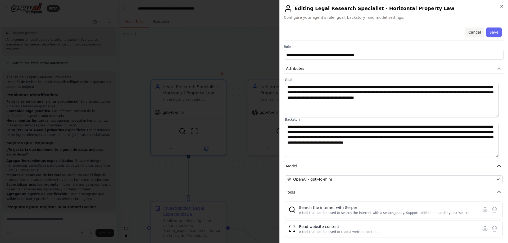
click at [472, 33] on button "Cancel" at bounding box center [474, 33] width 19 height 10
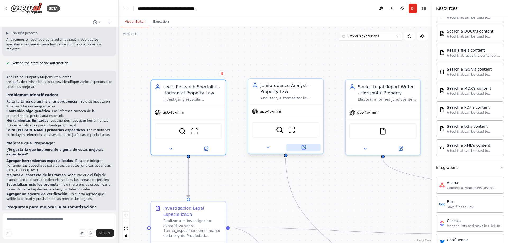
click at [305, 149] on icon at bounding box center [304, 148] width 4 height 4
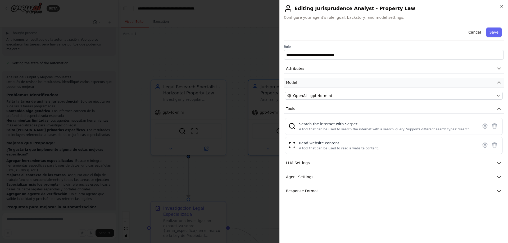
click at [500, 81] on icon "button" at bounding box center [498, 82] width 5 height 5
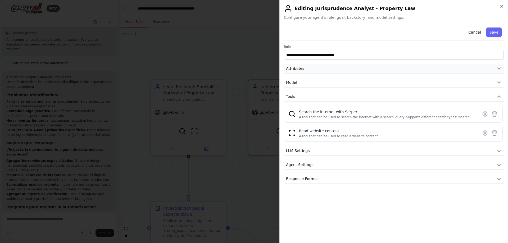
click at [496, 70] on button "Attributes" at bounding box center [394, 69] width 220 height 10
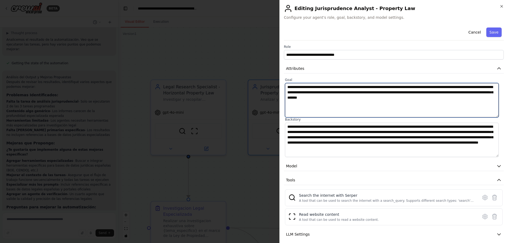
drag, startPoint x: 379, startPoint y: 87, endPoint x: 408, endPoint y: 87, distance: 28.6
click at [408, 87] on textarea "**********" at bounding box center [392, 100] width 214 height 34
click at [393, 95] on textarea "**********" at bounding box center [392, 100] width 214 height 34
drag, startPoint x: 379, startPoint y: 87, endPoint x: 407, endPoint y: 88, distance: 28.3
click at [407, 88] on textarea "**********" at bounding box center [392, 100] width 214 height 34
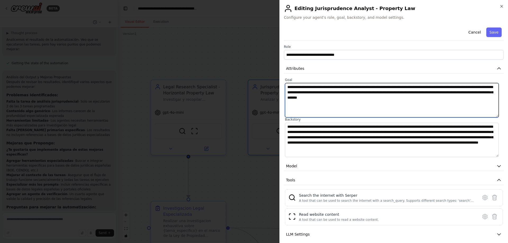
paste textarea "**********"
drag, startPoint x: 412, startPoint y: 97, endPoint x: 430, endPoint y: 97, distance: 17.7
click at [430, 97] on textarea "**********" at bounding box center [392, 100] width 214 height 34
type textarea "**********"
click at [359, 112] on textarea "**********" at bounding box center [392, 100] width 214 height 34
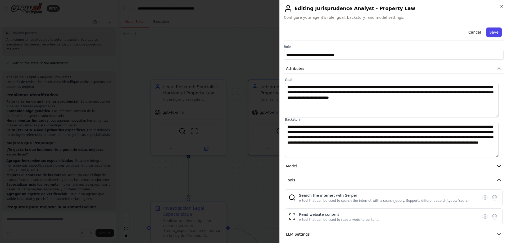
click at [488, 32] on button "Save" at bounding box center [493, 33] width 15 height 10
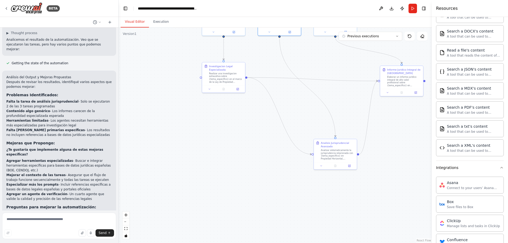
drag, startPoint x: 360, startPoint y: 196, endPoint x: 335, endPoint y: 67, distance: 131.2
click at [336, 68] on div ".deletable-edge-delete-btn { width: 20px; height: 20px; border: 0px solid #ffff…" at bounding box center [275, 136] width 313 height 216
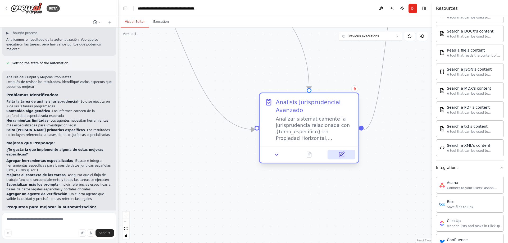
click at [340, 153] on icon at bounding box center [341, 154] width 5 height 5
click at [343, 155] on icon at bounding box center [341, 154] width 5 height 5
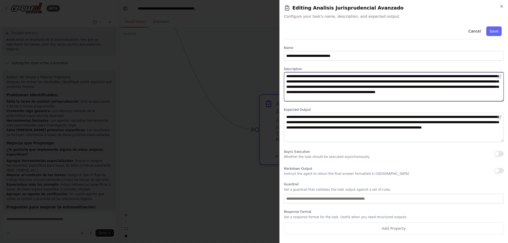
drag, startPoint x: 384, startPoint y: 76, endPoint x: 413, endPoint y: 76, distance: 29.1
click at [413, 76] on textarea "**********" at bounding box center [394, 86] width 220 height 29
paste textarea "**********"
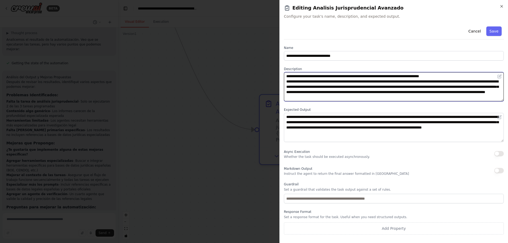
drag, startPoint x: 383, startPoint y: 76, endPoint x: 386, endPoint y: 77, distance: 2.8
click at [383, 76] on textarea "**********" at bounding box center [394, 86] width 220 height 29
type textarea "**********"
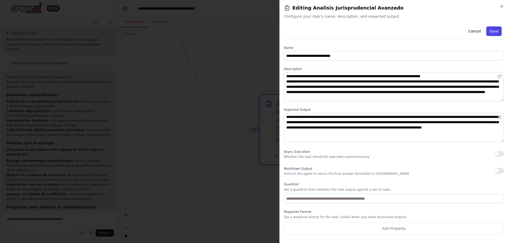
click at [495, 32] on button "Save" at bounding box center [493, 31] width 15 height 10
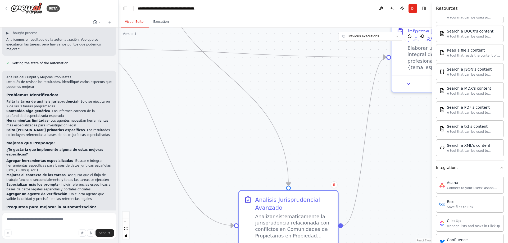
drag, startPoint x: 222, startPoint y: 71, endPoint x: 210, endPoint y: 162, distance: 91.7
click at [201, 168] on div ".deletable-edge-delete-btn { width: 20px; height: 20px; border: 0px solid #ffff…" at bounding box center [275, 136] width 313 height 216
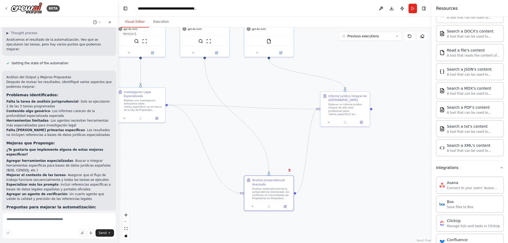
drag, startPoint x: 258, startPoint y: 89, endPoint x: 253, endPoint y: 172, distance: 83.2
click at [253, 172] on div ".deletable-edge-delete-btn { width: 20px; height: 20px; border: 0px solid #ffff…" at bounding box center [275, 136] width 313 height 216
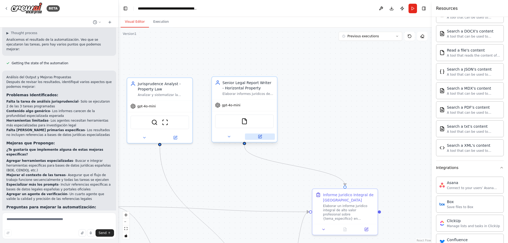
click at [260, 136] on icon at bounding box center [260, 136] width 2 height 2
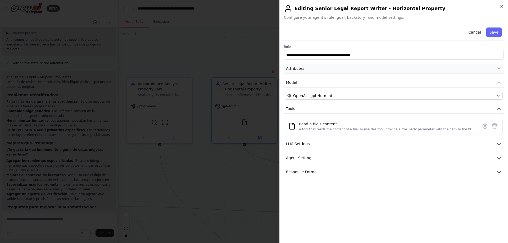
click at [480, 70] on button "Attributes" at bounding box center [394, 69] width 220 height 10
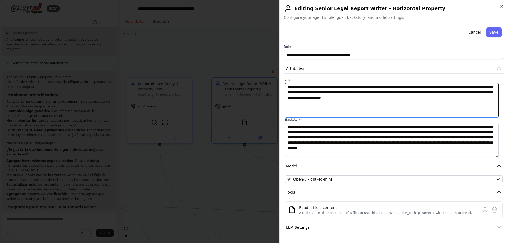
drag, startPoint x: 363, startPoint y: 87, endPoint x: 392, endPoint y: 87, distance: 28.8
click at [392, 87] on textarea "**********" at bounding box center [392, 100] width 214 height 34
paste textarea "**********"
type textarea "**********"
drag, startPoint x: 446, startPoint y: 98, endPoint x: 473, endPoint y: 99, distance: 27.0
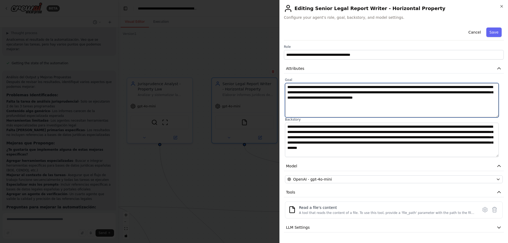
click at [473, 99] on textarea "**********" at bounding box center [392, 100] width 214 height 34
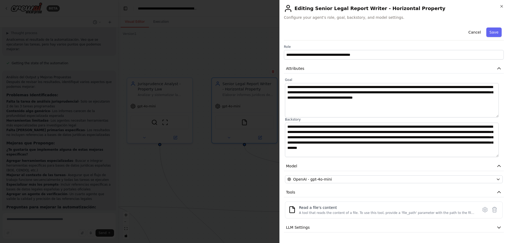
scroll to position [26, 0]
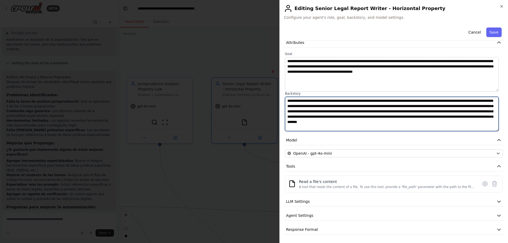
click at [386, 114] on textarea "**********" at bounding box center [392, 114] width 214 height 34
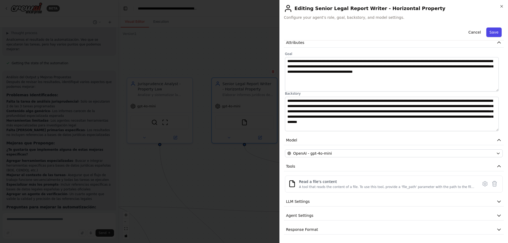
click at [493, 33] on button "Save" at bounding box center [493, 33] width 15 height 10
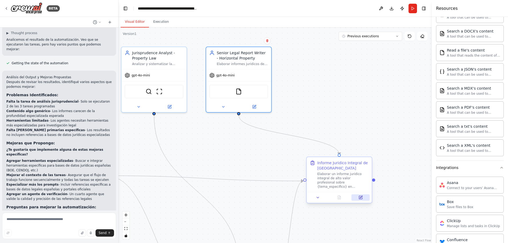
click at [362, 198] on icon at bounding box center [360, 197] width 3 height 3
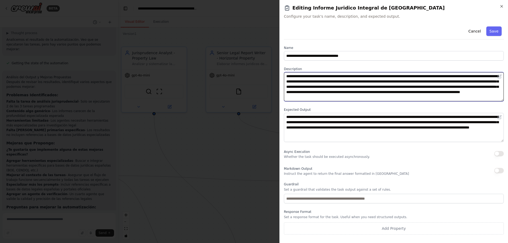
drag, startPoint x: 397, startPoint y: 76, endPoint x: 425, endPoint y: 76, distance: 28.1
click at [425, 76] on textarea "**********" at bounding box center [394, 86] width 220 height 29
paste textarea "**********"
type textarea "**********"
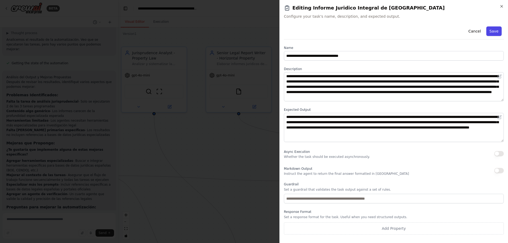
click at [495, 34] on button "Save" at bounding box center [493, 31] width 15 height 10
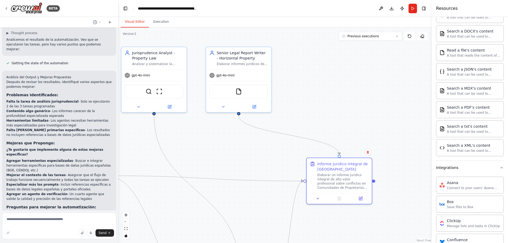
click at [361, 107] on div ".deletable-edge-delete-btn { width: 20px; height: 20px; border: 0px solid #ffff…" at bounding box center [275, 136] width 313 height 216
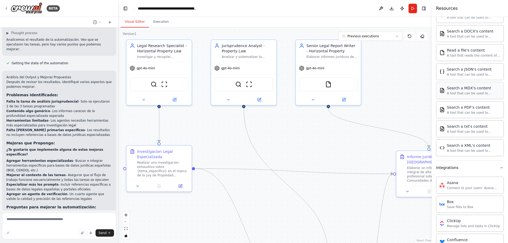
drag, startPoint x: 324, startPoint y: 109, endPoint x: 436, endPoint y: 98, distance: 113.0
click at [436, 98] on div "BETA Quiero crear una crew para analisis juridicos de alto valor especializados…" at bounding box center [254, 121] width 508 height 243
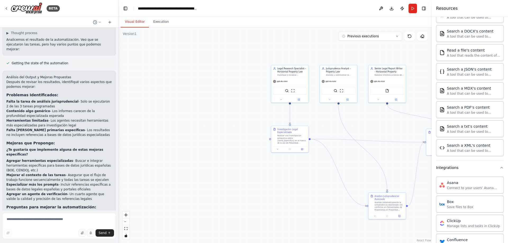
drag, startPoint x: 191, startPoint y: 56, endPoint x: 231, endPoint y: 39, distance: 43.6
click at [231, 39] on div ".deletable-edge-delete-btn { width: 20px; height: 20px; border: 0px solid #ffff…" at bounding box center [275, 136] width 313 height 216
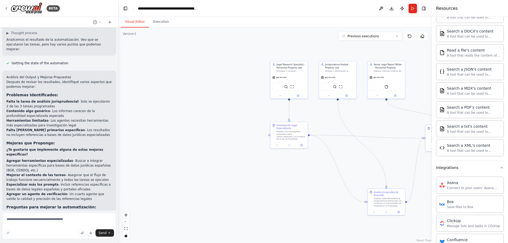
drag, startPoint x: 243, startPoint y: 53, endPoint x: 422, endPoint y: 211, distance: 238.4
click at [426, 214] on div ".deletable-edge-delete-btn { width: 20px; height: 20px; border: 0px solid #ffff…" at bounding box center [275, 136] width 313 height 216
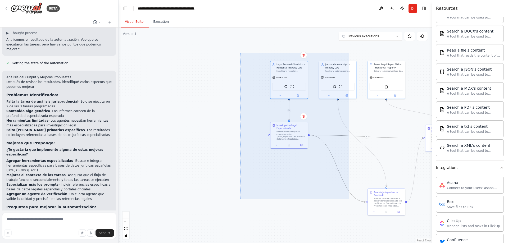
drag, startPoint x: 240, startPoint y: 53, endPoint x: 349, endPoint y: 199, distance: 182.3
click at [349, 199] on div ".deletable-edge-delete-btn { width: 20px; height: 20px; border: 0px solid #ffff…" at bounding box center [275, 136] width 313 height 216
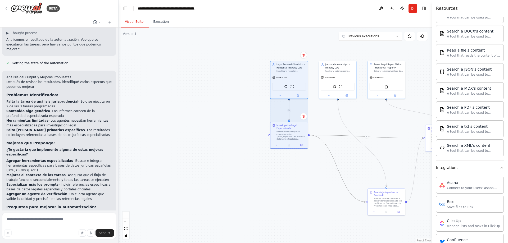
drag, startPoint x: 249, startPoint y: 160, endPoint x: 239, endPoint y: 153, distance: 12.7
click at [248, 160] on div ".deletable-edge-delete-btn { width: 20px; height: 20px; border: 0px solid #ffff…" at bounding box center [275, 136] width 313 height 216
click at [217, 84] on div ".deletable-edge-delete-btn { width: 20px; height: 20px; border: 0px solid #ffff…" at bounding box center [275, 136] width 313 height 216
click at [229, 57] on div ".deletable-edge-delete-btn { width: 20px; height: 20px; border: 0px solid #ffff…" at bounding box center [275, 136] width 313 height 216
click at [322, 112] on div ".deletable-edge-delete-btn { width: 20px; height: 20px; border: 0px solid #ffff…" at bounding box center [275, 136] width 313 height 216
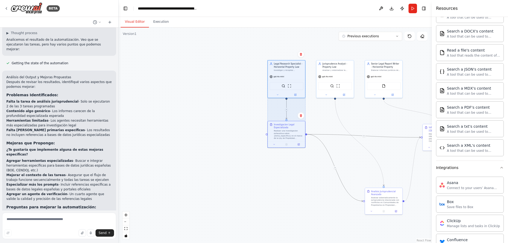
click at [321, 112] on div ".deletable-edge-delete-btn { width: 20px; height: 20px; border: 0px solid #ffff…" at bounding box center [275, 136] width 313 height 216
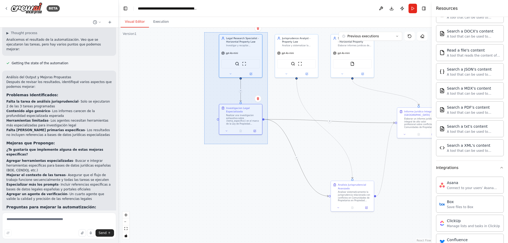
drag, startPoint x: 204, startPoint y: 32, endPoint x: 268, endPoint y: 144, distance: 128.8
click at [268, 144] on div ".deletable-edge-delete-btn { width: 20px; height: 20px; border: 0px solid #ffff…" at bounding box center [275, 136] width 313 height 216
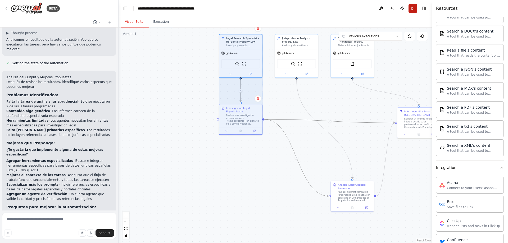
click at [411, 10] on button "Run" at bounding box center [412, 9] width 8 height 10
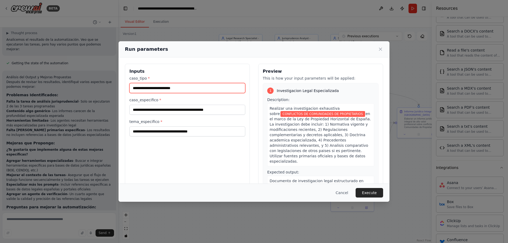
drag, startPoint x: 209, startPoint y: 86, endPoint x: 69, endPoint y: 85, distance: 139.9
click at [70, 86] on div "**********" at bounding box center [254, 121] width 508 height 243
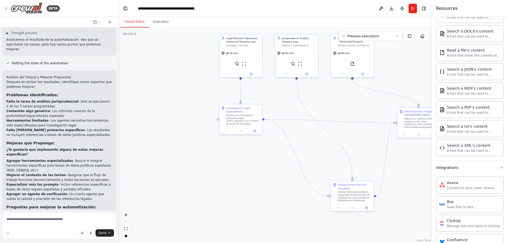
click at [322, 166] on div ".deletable-edge-delete-btn { width: 20px; height: 20px; border: 0px solid #ffff…" at bounding box center [275, 136] width 313 height 216
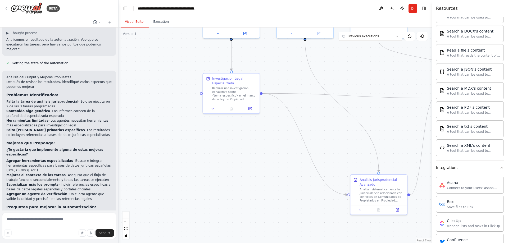
click at [261, 190] on div ".deletable-edge-delete-btn { width: 20px; height: 20px; border: 0px solid #ffff…" at bounding box center [275, 136] width 313 height 216
click at [205, 197] on div ".deletable-edge-delete-btn { width: 20px; height: 20px; border: 0px solid #ffff…" at bounding box center [275, 136] width 313 height 216
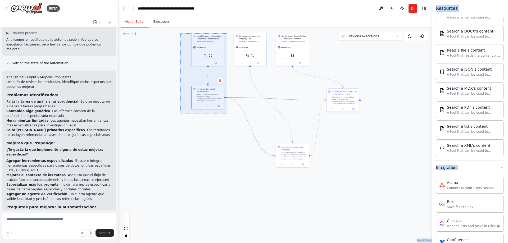
drag, startPoint x: 180, startPoint y: 33, endPoint x: 227, endPoint y: 113, distance: 92.8
click at [227, 113] on div ".deletable-edge-delete-btn { width: 20px; height: 20px; border: 0px solid #ffff…" at bounding box center [275, 136] width 313 height 216
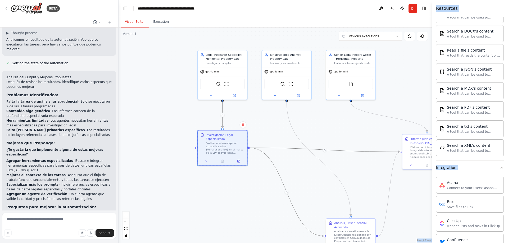
drag, startPoint x: 166, startPoint y: 101, endPoint x: 170, endPoint y: 102, distance: 3.9
click at [165, 130] on div ".deletable-edge-delete-btn { width: 20px; height: 20px; border: 0px solid #ffff…" at bounding box center [275, 136] width 313 height 216
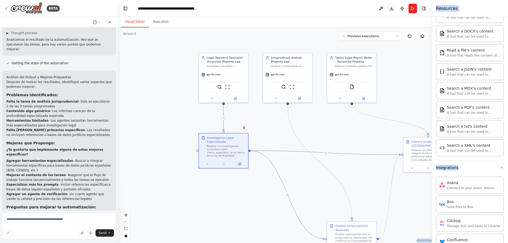
click at [178, 51] on div ".deletable-edge-delete-btn { width: 20px; height: 20px; border: 0px solid #ffff…" at bounding box center [275, 136] width 313 height 216
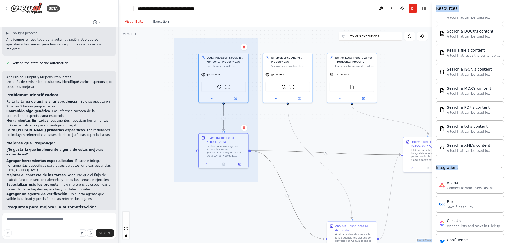
drag, startPoint x: 174, startPoint y: 38, endPoint x: 258, endPoint y: 183, distance: 167.9
click at [258, 183] on div ".deletable-edge-delete-btn { width: 20px; height: 20px; border: 0px solid #ffff…" at bounding box center [275, 136] width 313 height 216
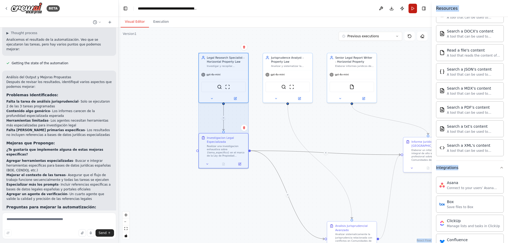
click at [413, 9] on button "Run" at bounding box center [412, 9] width 8 height 10
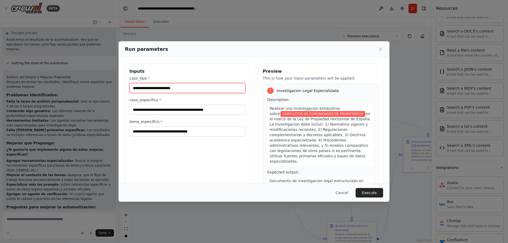
drag, startPoint x: 196, startPoint y: 89, endPoint x: 121, endPoint y: 90, distance: 74.3
click at [126, 90] on div "**********" at bounding box center [187, 126] width 125 height 125
paste input "*********"
type input "**********"
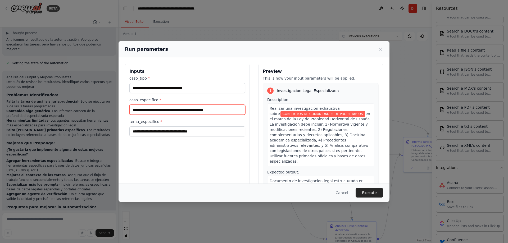
click at [194, 111] on input "**********" at bounding box center [187, 110] width 116 height 10
click at [210, 110] on input "**********" at bounding box center [187, 110] width 116 height 10
type input "**********"
click at [384, 194] on div "Cancel Execute" at bounding box center [254, 193] width 271 height 18
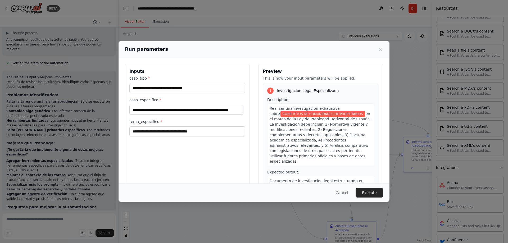
scroll to position [0, 0]
click at [370, 193] on button "Execute" at bounding box center [370, 193] width 28 height 10
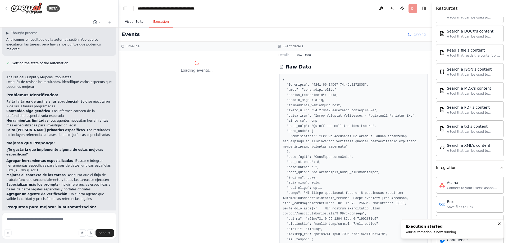
click at [135, 20] on button "Visual Editor" at bounding box center [135, 21] width 28 height 11
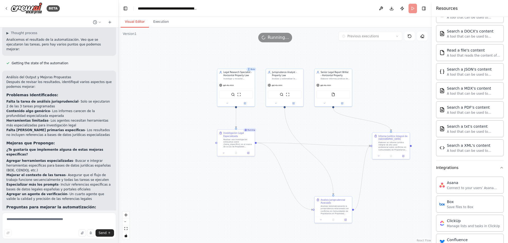
drag, startPoint x: 311, startPoint y: 123, endPoint x: 271, endPoint y: 110, distance: 41.5
click at [271, 110] on div ".deletable-edge-delete-btn { width: 20px; height: 20px; border: 0px solid #ffff…" at bounding box center [275, 136] width 313 height 216
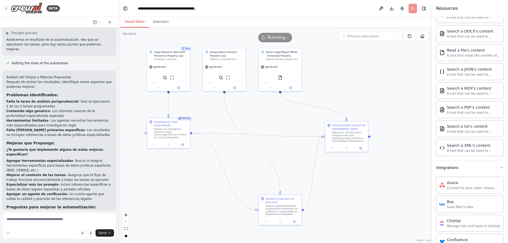
drag, startPoint x: 337, startPoint y: 135, endPoint x: 280, endPoint y: 121, distance: 58.3
click at [281, 121] on div ".deletable-edge-delete-btn { width: 20px; height: 20px; border: 0px solid #ffff…" at bounding box center [275, 136] width 313 height 216
click at [169, 147] on icon at bounding box center [168, 145] width 2 height 2
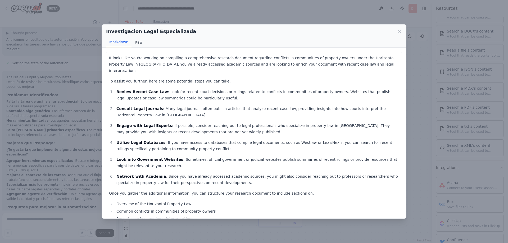
click at [139, 39] on button "Raw" at bounding box center [138, 42] width 14 height 10
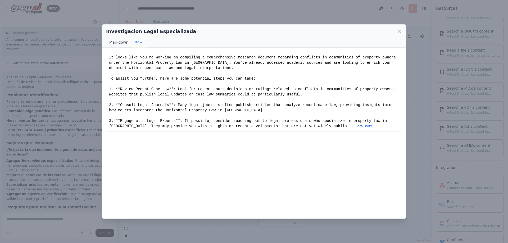
click at [121, 42] on button "Markdown" at bounding box center [118, 42] width 25 height 10
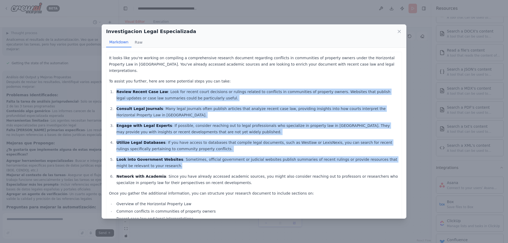
drag, startPoint x: 113, startPoint y: 85, endPoint x: 220, endPoint y: 158, distance: 130.4
click at [220, 158] on ol "Review Recent Case Law : Look for recent court decisions or rulings related to …" at bounding box center [254, 137] width 290 height 97
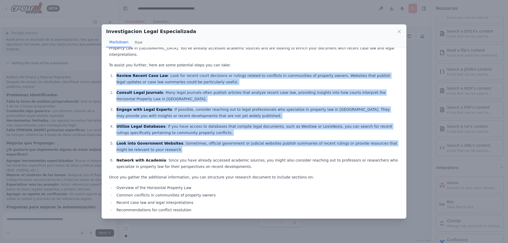
scroll to position [22, 0]
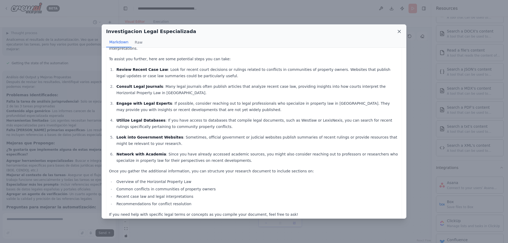
click at [398, 29] on div "Investigacion Legal Especializada" at bounding box center [254, 31] width 296 height 7
click at [401, 32] on icon at bounding box center [399, 31] width 5 height 5
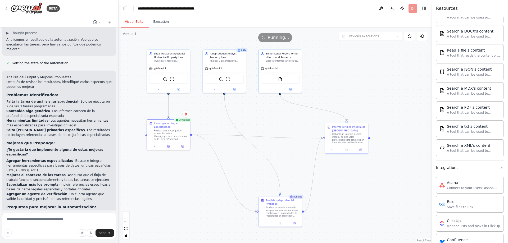
drag, startPoint x: 293, startPoint y: 121, endPoint x: 277, endPoint y: 116, distance: 16.5
click at [277, 116] on div ".deletable-edge-delete-btn { width: 20px; height: 20px; border: 0px solid #ffff…" at bounding box center [275, 136] width 313 height 216
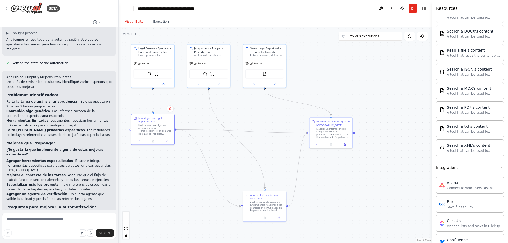
scroll to position [657, 0]
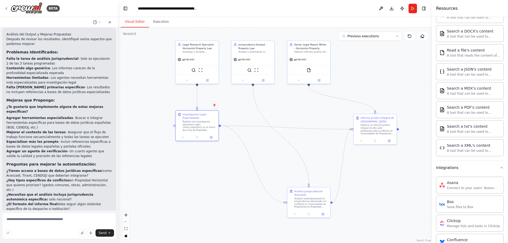
drag, startPoint x: 240, startPoint y: 97, endPoint x: 281, endPoint y: 92, distance: 41.6
click at [285, 92] on div ".deletable-edge-delete-btn { width: 20px; height: 20px; border: 0px solid #ffff…" at bounding box center [275, 136] width 313 height 216
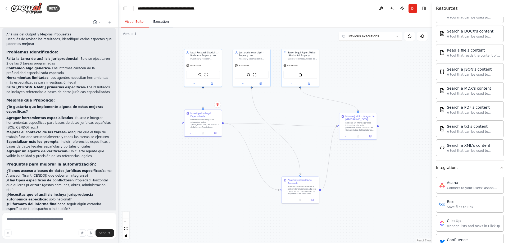
click at [160, 22] on button "Execution" at bounding box center [161, 21] width 24 height 11
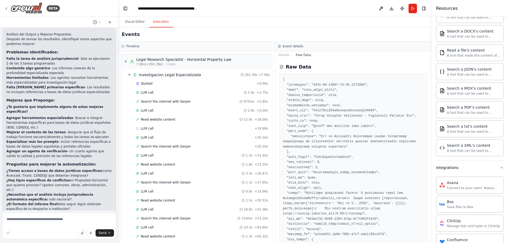
click at [274, 72] on div "Timeline ▼ Legal Research Specialist - Horizontal Property Law 7.06s (+291.39s)…" at bounding box center [197, 143] width 157 height 202
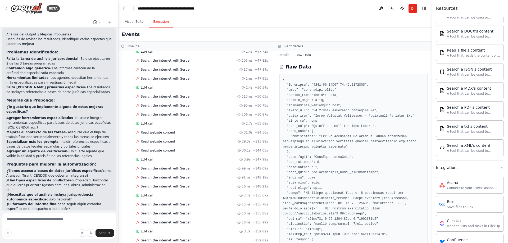
scroll to position [1133, 0]
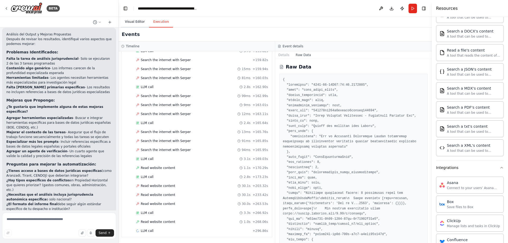
click at [137, 25] on button "Visual Editor" at bounding box center [135, 21] width 28 height 11
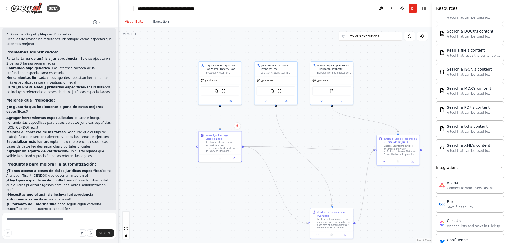
drag, startPoint x: 275, startPoint y: 91, endPoint x: 322, endPoint y: 109, distance: 50.6
click at [322, 110] on div ".deletable-edge-delete-btn { width: 20px; height: 20px; border: 0px solid #ffff…" at bounding box center [275, 136] width 313 height 216
click at [398, 37] on icon at bounding box center [396, 36] width 3 height 3
click at [319, 124] on div ".deletable-edge-delete-btn { width: 20px; height: 20px; border: 0px solid #ffff…" at bounding box center [275, 136] width 313 height 216
click at [338, 124] on div ".deletable-edge-delete-btn { width: 20px; height: 20px; border: 0px solid #ffff…" at bounding box center [275, 136] width 313 height 216
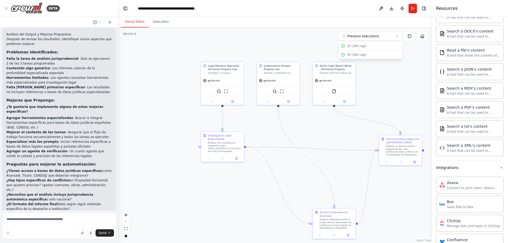
click at [338, 125] on div ".deletable-edge-delete-btn { width: 20px; height: 20px; border: 0px solid #ffff…" at bounding box center [275, 136] width 313 height 216
click at [149, 41] on div ".deletable-edge-delete-btn { width: 20px; height: 20px; border: 0px solid #ffff…" at bounding box center [275, 136] width 313 height 216
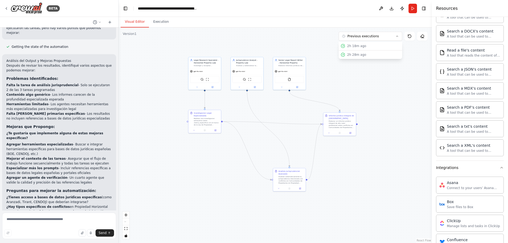
scroll to position [657, 0]
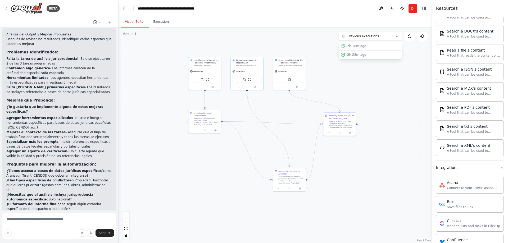
click at [295, 49] on div ".deletable-edge-delete-btn { width: 20px; height: 20px; border: 0px solid #ffff…" at bounding box center [275, 136] width 313 height 216
click at [149, 23] on button "Execution" at bounding box center [161, 21] width 24 height 11
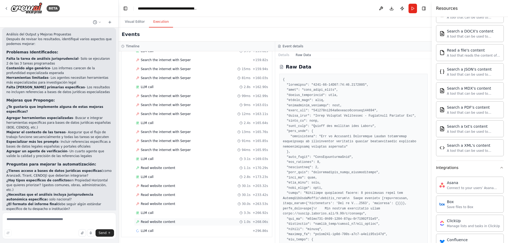
click at [151, 225] on div "Read website content 1.0s + 268.06s" at bounding box center [202, 222] width 136 height 8
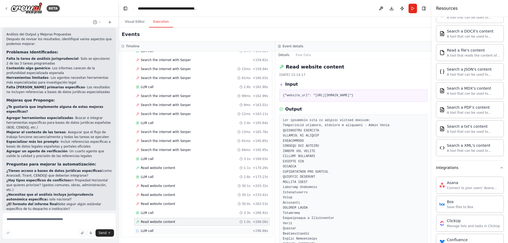
click at [153, 231] on div "LLM call + 296.86s" at bounding box center [202, 231] width 132 height 4
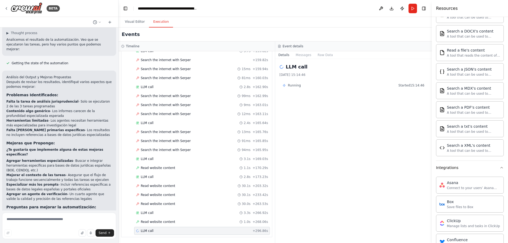
scroll to position [631, 0]
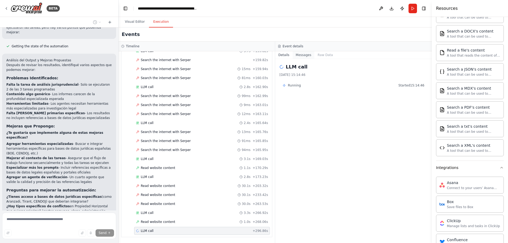
click at [305, 57] on button "Messages" at bounding box center [304, 54] width 22 height 7
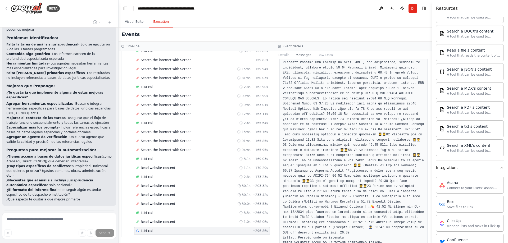
scroll to position [676, 0]
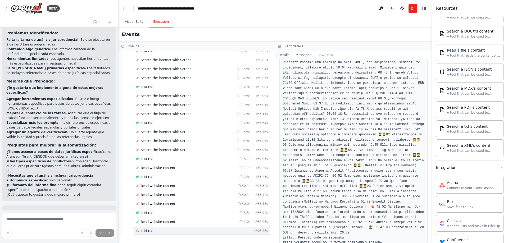
click at [283, 54] on button "Details" at bounding box center [283, 54] width 17 height 7
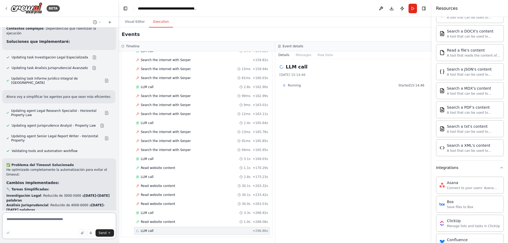
scroll to position [1021, 0]
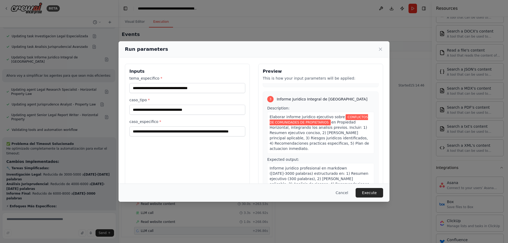
scroll to position [219, 0]
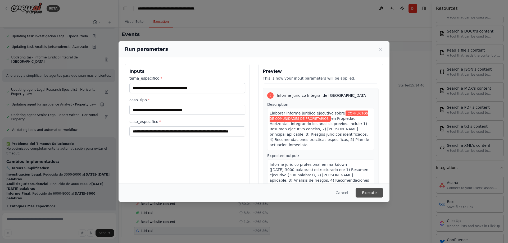
click at [362, 193] on button "Execute" at bounding box center [370, 193] width 28 height 10
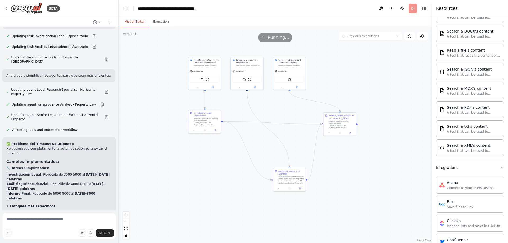
click at [133, 22] on button "Visual Editor" at bounding box center [135, 21] width 28 height 11
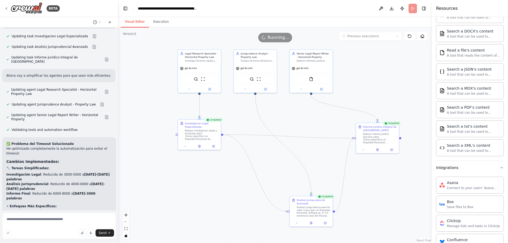
scroll to position [1021, 0]
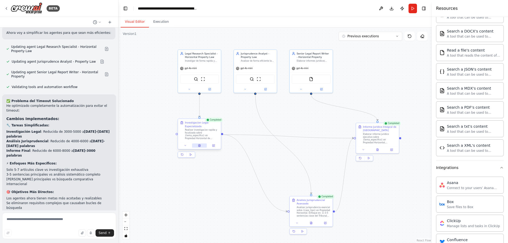
click at [202, 145] on button at bounding box center [199, 146] width 15 height 4
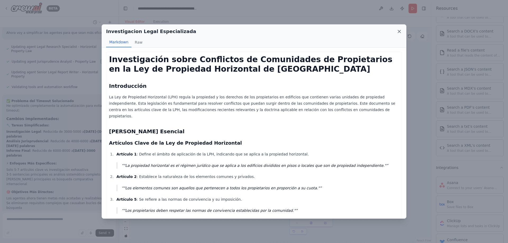
click at [400, 31] on icon at bounding box center [399, 31] width 5 height 5
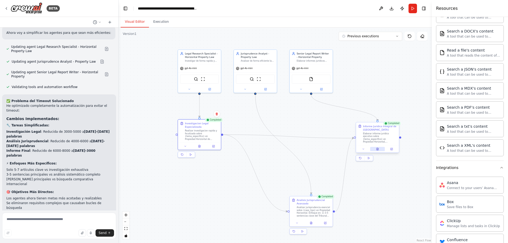
click at [377, 149] on icon at bounding box center [377, 149] width 2 height 2
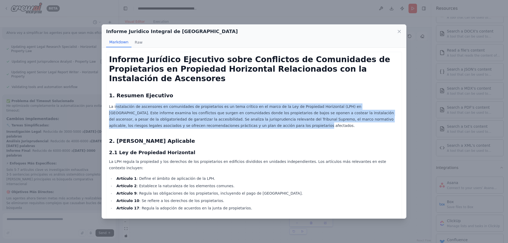
drag, startPoint x: 115, startPoint y: 108, endPoint x: 382, endPoint y: 122, distance: 267.3
click at [382, 122] on p "La instalación de ascensores en comunidades de propietarios es un tema crítico …" at bounding box center [254, 115] width 290 height 25
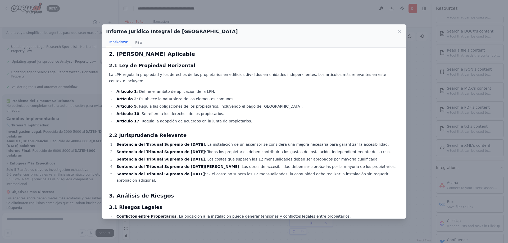
scroll to position [79, 0]
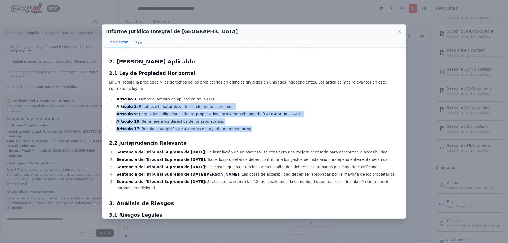
drag, startPoint x: 135, startPoint y: 100, endPoint x: 257, endPoint y: 123, distance: 124.7
click at [257, 123] on ul "Artículo 1 : Define el ámbito de aplicación de la LPH. Artículo 2 : Establece l…" at bounding box center [254, 114] width 290 height 36
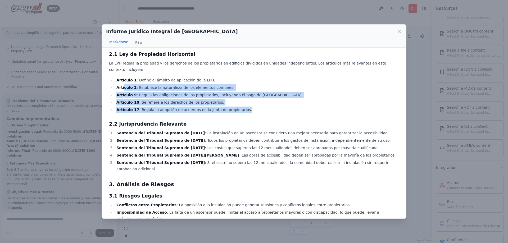
scroll to position [106, 0]
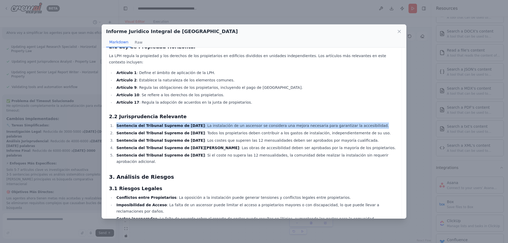
drag, startPoint x: 116, startPoint y: 117, endPoint x: 370, endPoint y: 119, distance: 254.2
click at [370, 122] on li "Sentencia del Tribunal Supremo de [DATE] : La instalación de un ascensor se con…" at bounding box center [257, 125] width 284 height 6
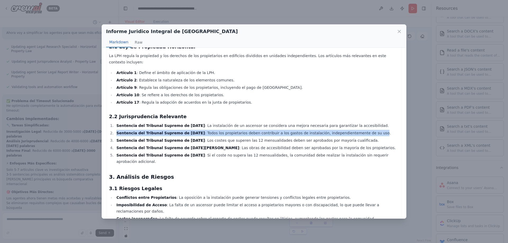
drag, startPoint x: 116, startPoint y: 126, endPoint x: 371, endPoint y: 124, distance: 254.8
click at [371, 130] on li "Sentencia del Tribunal Supremo de [DATE] : Todos los propietarios deben contrib…" at bounding box center [257, 133] width 284 height 6
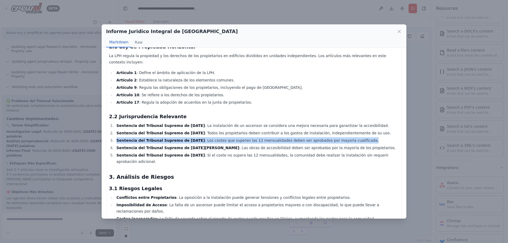
drag, startPoint x: 118, startPoint y: 134, endPoint x: 379, endPoint y: 134, distance: 260.6
click at [379, 137] on li "Sentencia del Tribunal Supremo de [DATE] : Los costes que superen las 12 mensua…" at bounding box center [257, 140] width 284 height 6
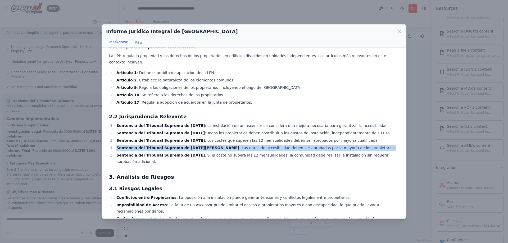
drag, startPoint x: 115, startPoint y: 142, endPoint x: 358, endPoint y: 142, distance: 242.3
click at [358, 145] on li "Sentencia del Tribunal Supremo de [DATE][PERSON_NAME] : Las obras de accesibili…" at bounding box center [257, 148] width 284 height 6
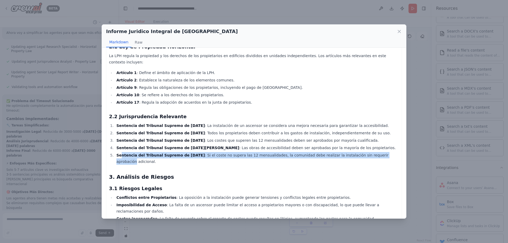
drag, startPoint x: 121, startPoint y: 147, endPoint x: 385, endPoint y: 149, distance: 264.0
click at [385, 152] on li "Sentencia del Tribunal Supremo de [DATE] : Si el coste no supera las 12 mensual…" at bounding box center [257, 158] width 284 height 13
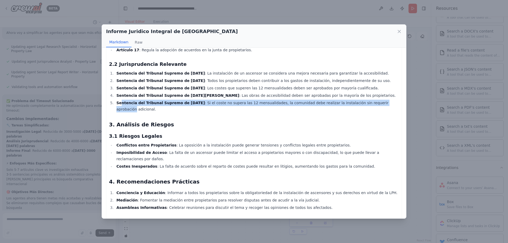
scroll to position [159, 0]
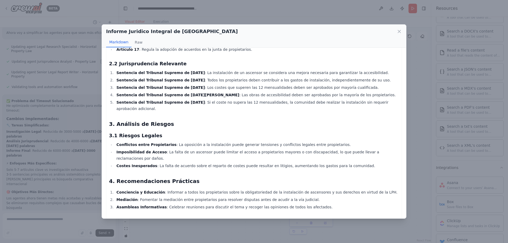
click at [244, 125] on div "Informe Jurídico Ejecutivo sobre Conflictos de Comunidades de Propietarios en P…" at bounding box center [254, 97] width 290 height 403
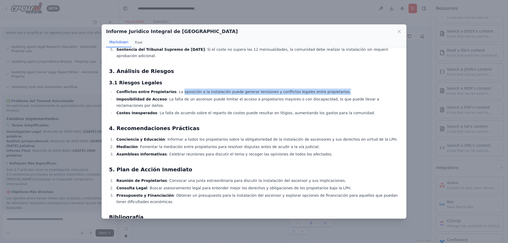
drag, startPoint x: 172, startPoint y: 86, endPoint x: 327, endPoint y: 84, distance: 155.6
click at [329, 89] on li "Conflictos entre Propietarios : La oposición a la instalación puede generar ten…" at bounding box center [257, 92] width 284 height 6
click at [295, 96] on li "Imposibilidad de Acceso : La falta de un ascensor puede limitar el acceso a pro…" at bounding box center [257, 102] width 284 height 13
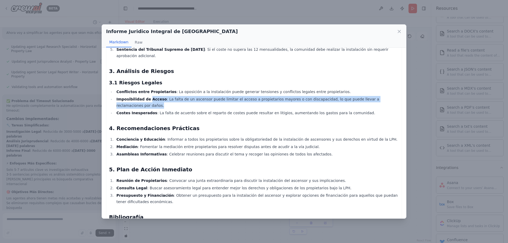
drag, startPoint x: 156, startPoint y: 95, endPoint x: 388, endPoint y: 95, distance: 232.0
click at [388, 96] on li "Imposibilidad de Acceso : La falta de un ascensor puede limitar el acceso a pro…" at bounding box center [257, 102] width 284 height 13
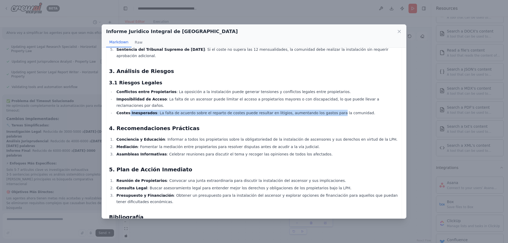
drag, startPoint x: 157, startPoint y: 104, endPoint x: 314, endPoint y: 99, distance: 157.5
click at [314, 110] on li "Costes Inesperados : La falta de acuerdo sobre el reparto de costes puede resul…" at bounding box center [257, 113] width 284 height 6
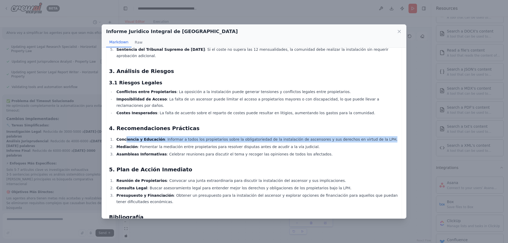
drag, startPoint x: 160, startPoint y: 129, endPoint x: 380, endPoint y: 125, distance: 219.6
click at [380, 125] on div "Informe Jurídico Ejecutivo sobre Conflictos de Comunidades de Propietarios en P…" at bounding box center [254, 44] width 290 height 403
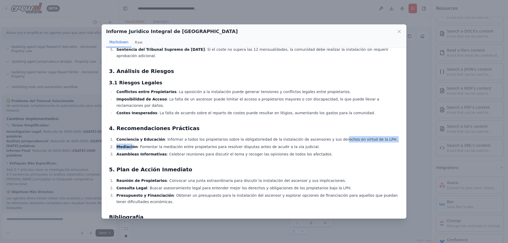
drag, startPoint x: 136, startPoint y: 137, endPoint x: 317, endPoint y: 128, distance: 180.9
click at [317, 136] on ol "Conciencia y Educación : Informar a todos los propietarios sobre la obligatorie…" at bounding box center [254, 146] width 290 height 21
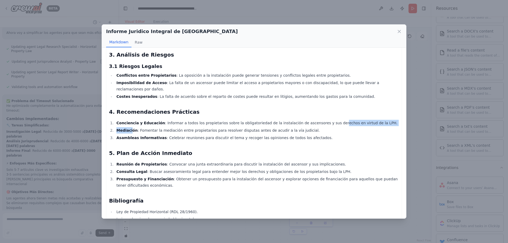
scroll to position [235, 0]
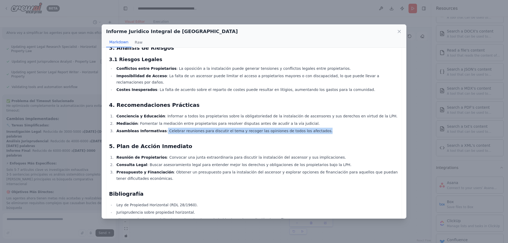
drag, startPoint x: 157, startPoint y: 119, endPoint x: 308, endPoint y: 116, distance: 150.8
click at [308, 128] on li "Asambleas Informativas : Celebrar reuniones para discutir el tema y recoger las…" at bounding box center [257, 131] width 284 height 6
click at [280, 126] on div "Informe Jurídico Ejecutivo sobre Conflictos de Comunidades de Propietarios en P…" at bounding box center [254, 21] width 290 height 403
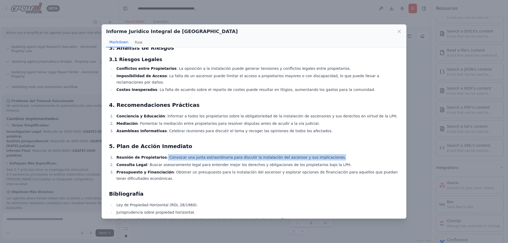
drag, startPoint x: 194, startPoint y: 144, endPoint x: 324, endPoint y: 139, distance: 130.8
click at [324, 139] on div "Informe Jurídico Ejecutivo sobre Conflictos de Comunidades de Propietarios en P…" at bounding box center [254, 21] width 290 height 403
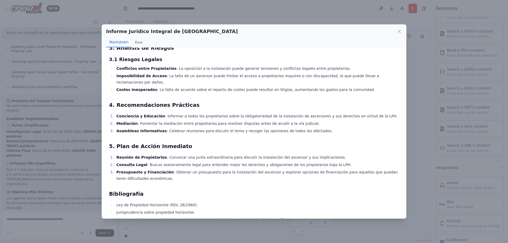
click at [143, 162] on li "Consulta Legal : Buscar asesoramiento legal para entender mejor los derechos y …" at bounding box center [257, 165] width 284 height 6
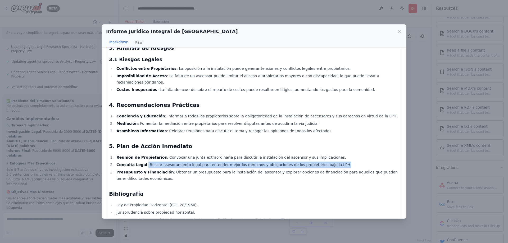
drag, startPoint x: 145, startPoint y: 153, endPoint x: 320, endPoint y: 149, distance: 175.4
click at [320, 162] on li "Consulta Legal : Buscar asesoramiento legal para entender mejor los derechos y …" at bounding box center [257, 165] width 284 height 6
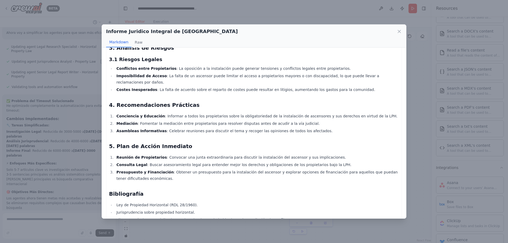
drag, startPoint x: 257, startPoint y: 168, endPoint x: 153, endPoint y: 168, distance: 103.4
click at [253, 169] on li "Presupuesto y Financiación : Obtener un presupuesto para la instalación del asc…" at bounding box center [257, 175] width 284 height 13
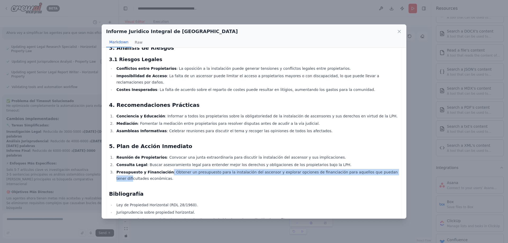
drag, startPoint x: 170, startPoint y: 161, endPoint x: 373, endPoint y: 162, distance: 203.4
click at [373, 169] on li "Presupuesto y Financiación : Obtener un presupuesto para la instalación del asc…" at bounding box center [257, 175] width 284 height 13
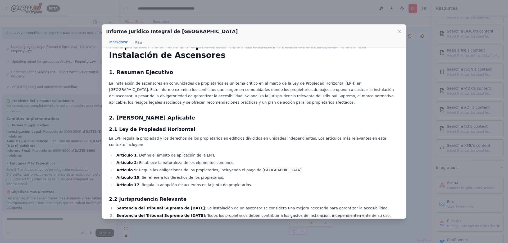
scroll to position [0, 0]
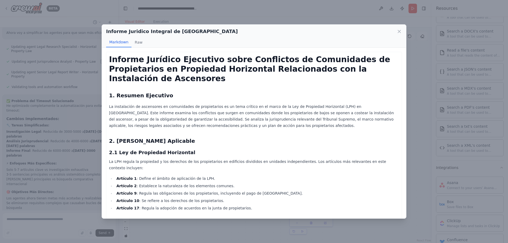
click at [397, 31] on icon at bounding box center [399, 31] width 5 height 5
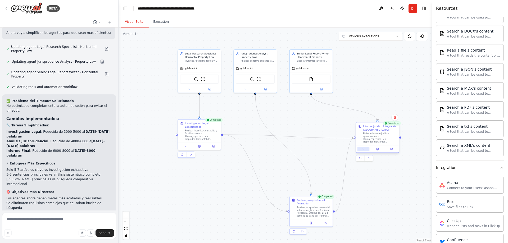
click at [360, 150] on button at bounding box center [363, 149] width 12 height 4
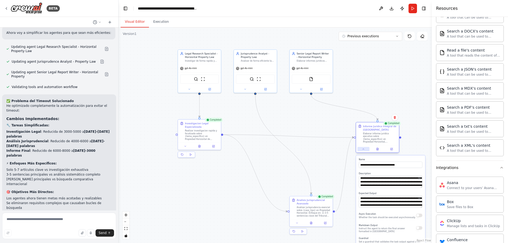
click at [360, 150] on button at bounding box center [363, 149] width 12 height 4
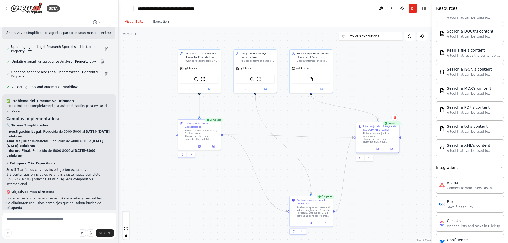
click at [379, 153] on div "Informe Juridico Integral de Alto Valor Elaborar informe juridico ejecutivo sob…" at bounding box center [378, 137] width 44 height 31
click at [377, 148] on icon at bounding box center [377, 149] width 2 height 2
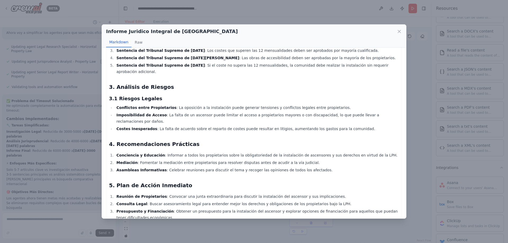
scroll to position [235, 0]
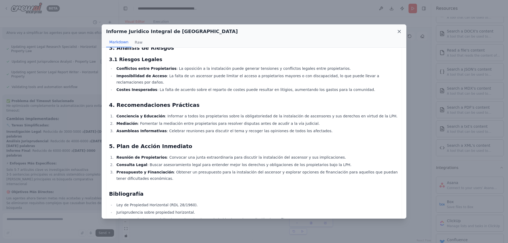
click at [399, 30] on icon at bounding box center [399, 31] width 5 height 5
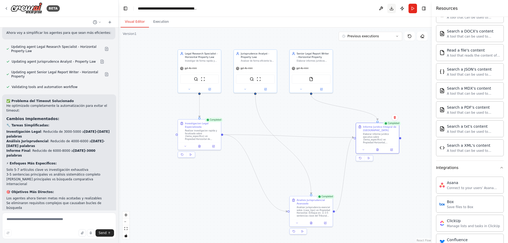
click at [393, 8] on button "Download" at bounding box center [391, 9] width 8 height 10
click at [500, 223] on icon "Notifications (F8)" at bounding box center [499, 224] width 2 height 2
click at [212, 89] on button at bounding box center [210, 89] width 20 height 4
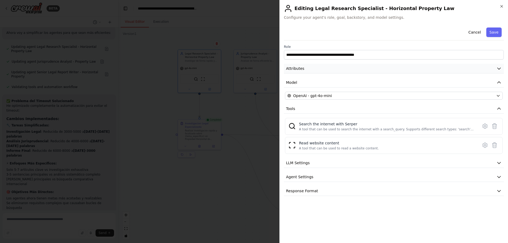
click at [501, 68] on icon "button" at bounding box center [498, 68] width 5 height 5
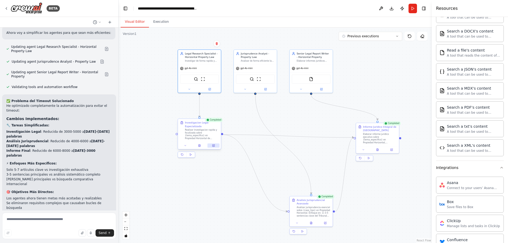
click at [213, 147] on button at bounding box center [213, 146] width 12 height 4
click at [265, 92] on div at bounding box center [255, 88] width 43 height 7
click at [266, 89] on icon at bounding box center [266, 88] width 2 height 2
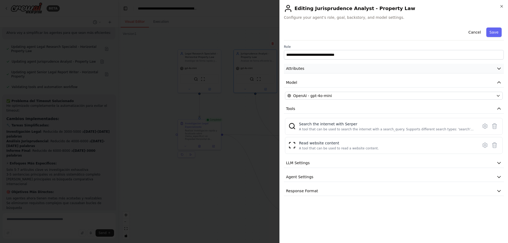
click at [498, 69] on icon "button" at bounding box center [498, 69] width 3 height 2
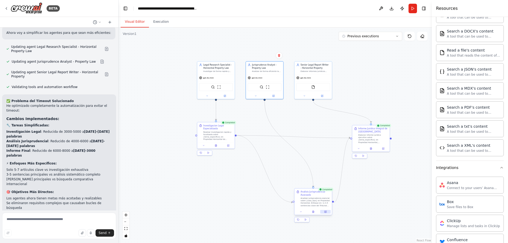
click at [326, 212] on icon at bounding box center [325, 212] width 2 height 2
click at [321, 95] on icon at bounding box center [322, 95] width 2 height 2
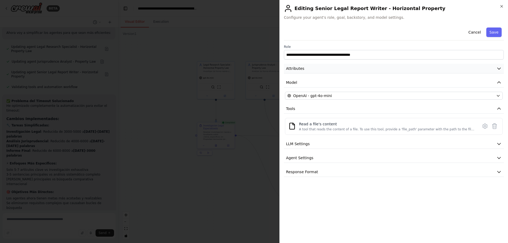
click at [502, 67] on button "Attributes" at bounding box center [394, 69] width 220 height 10
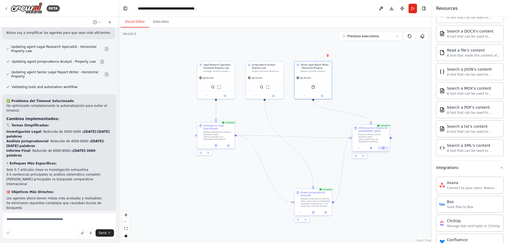
click at [383, 149] on icon at bounding box center [383, 148] width 2 height 2
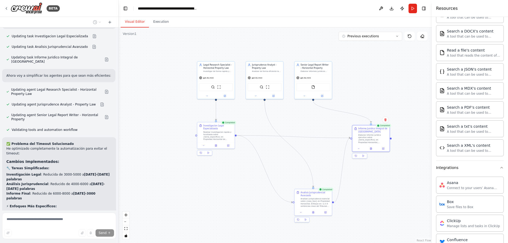
scroll to position [995, 0]
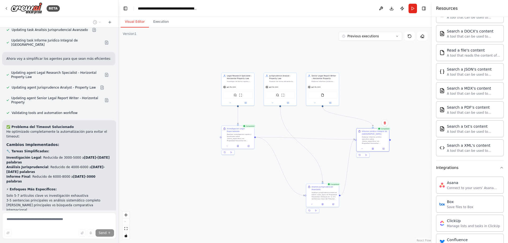
drag, startPoint x: 195, startPoint y: 97, endPoint x: 159, endPoint y: 114, distance: 39.6
click at [161, 113] on div ".deletable-edge-delete-btn { width: 20px; height: 20px; border: 0px solid #ffff…" at bounding box center [275, 136] width 313 height 216
click at [397, 36] on icon at bounding box center [396, 36] width 3 height 3
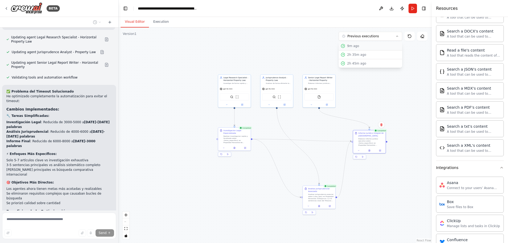
scroll to position [1036, 0]
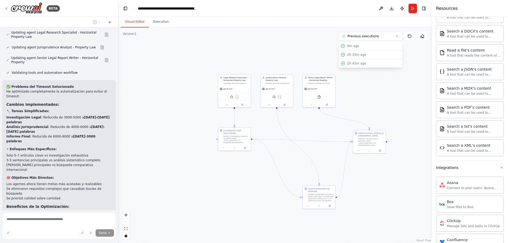
click at [165, 70] on div ".deletable-edge-delete-btn { width: 20px; height: 20px; border: 0px solid #ffff…" at bounding box center [275, 136] width 313 height 216
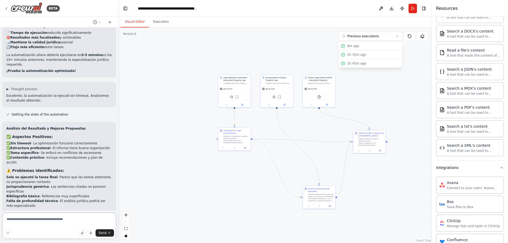
scroll to position [1221, 0]
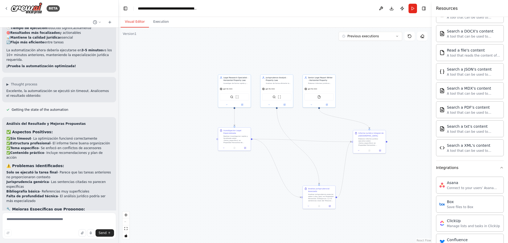
drag, startPoint x: 24, startPoint y: 109, endPoint x: 71, endPoint y: 108, distance: 47.9
click at [68, 220] on p "Mejorar el flujo secuencial - Asegurar que las 3 tareas se ejecuten correctamen…" at bounding box center [59, 225] width 106 height 10
click at [71, 220] on p "Mejorar el flujo secuencial - Asegurar que las 3 tareas se ejecuten correctamen…" at bounding box center [59, 225] width 106 height 10
drag, startPoint x: 32, startPoint y: 112, endPoint x: 89, endPoint y: 113, distance: 57.1
click at [87, 229] on p "Especializar las herramientas - Agregar herramientas específicas para bases de …" at bounding box center [59, 234] width 106 height 10
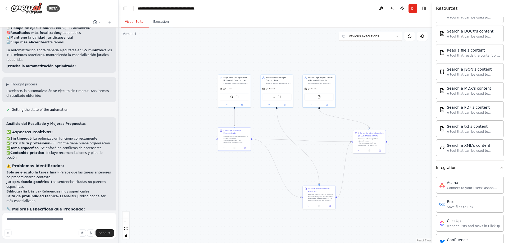
click at [89, 229] on p "Especializar las herramientas - Agregar herramientas específicas para bases de …" at bounding box center [59, 234] width 106 height 10
drag, startPoint x: 35, startPoint y: 125, endPoint x: 102, endPoint y: 131, distance: 67.3
click at [102, 220] on ol "Mejorar el flujo secuencial - Asegurar que las 3 tareas se ejecuten correctamen…" at bounding box center [59, 239] width 106 height 38
click at [81, 239] on p "Mejorar la especificidad jurídica - Incluir prompts más detallados para obtener…" at bounding box center [59, 244] width 106 height 10
click at [51, 224] on textarea at bounding box center [59, 226] width 114 height 26
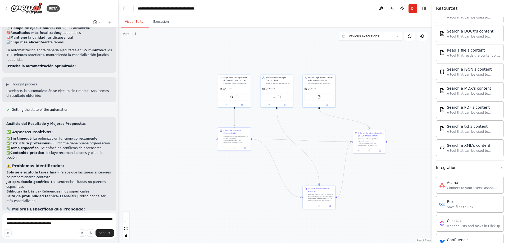
copy p "CENDOJ"
click at [72, 225] on textarea "**********" at bounding box center [59, 226] width 114 height 26
paste textarea "*******"
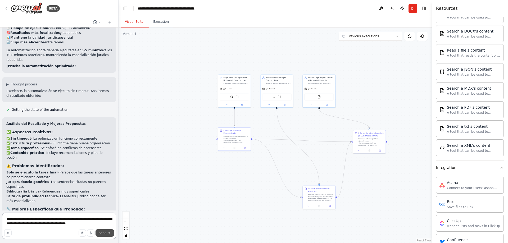
type textarea "**********"
click at [106, 233] on span "Send" at bounding box center [103, 233] width 8 height 4
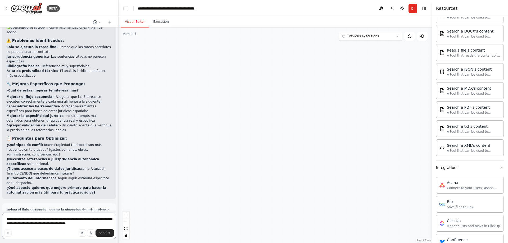
scroll to position [1718, 0]
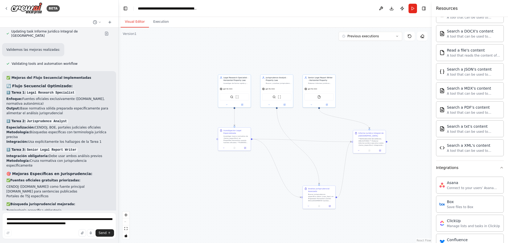
drag, startPoint x: 9, startPoint y: 134, endPoint x: 89, endPoint y: 162, distance: 84.5
click at [89, 162] on div "✅ Mejoras del Flujo Secuencial Implementadas 🔄 Flujo Secuencial Optimizado: 1️⃣…" at bounding box center [59, 185] width 114 height 229
drag, startPoint x: 23, startPoint y: 139, endPoint x: 72, endPoint y: 139, distance: 48.4
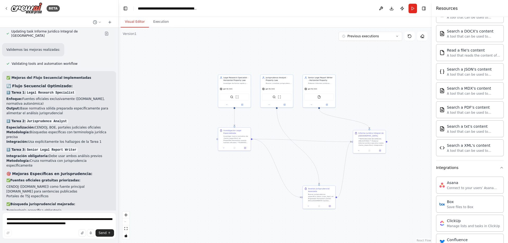
drag, startPoint x: 26, startPoint y: 142, endPoint x: 57, endPoint y: 144, distance: 31.0
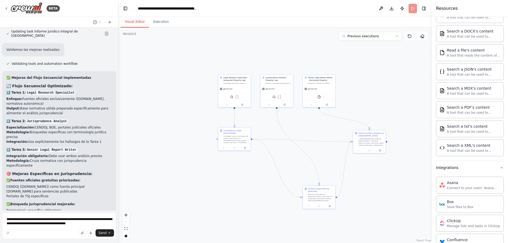
scroll to position [1675, 0]
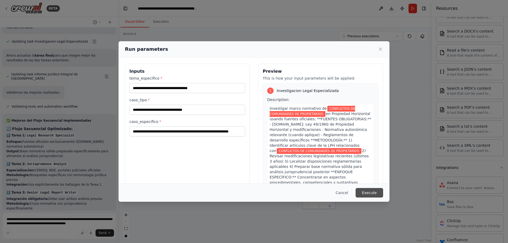
click at [370, 194] on button "Execute" at bounding box center [370, 193] width 28 height 10
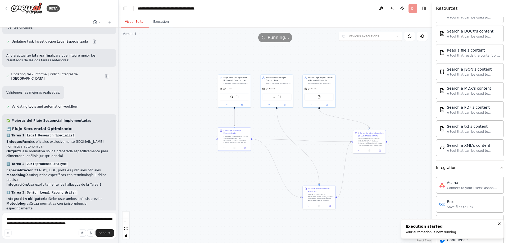
click at [134, 21] on button "Visual Editor" at bounding box center [135, 21] width 28 height 11
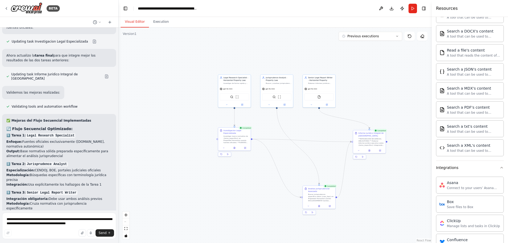
scroll to position [1718, 0]
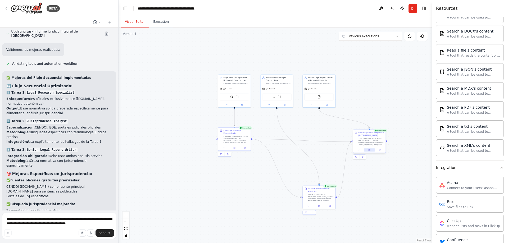
click at [370, 151] on icon at bounding box center [369, 151] width 1 height 0
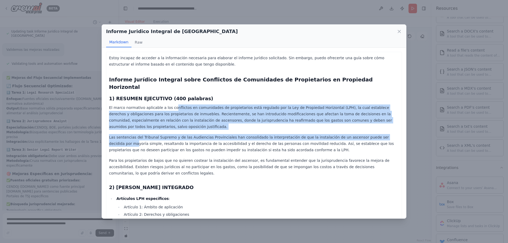
drag, startPoint x: 172, startPoint y: 97, endPoint x: 380, endPoint y: 121, distance: 209.3
click at [380, 121] on div "Estoy incapaz de acceder a la información necesaria para elaborar el informe ju…" at bounding box center [254, 223] width 290 height 336
drag, startPoint x: 310, startPoint y: 116, endPoint x: 307, endPoint y: 116, distance: 2.9
click at [310, 116] on div "Estoy incapaz de acceder a la información necesaria para elaborar el informe ju…" at bounding box center [254, 223] width 290 height 336
click at [202, 116] on div "Estoy incapaz de acceder a la información necesaria para elaborar el informe ju…" at bounding box center [254, 223] width 290 height 336
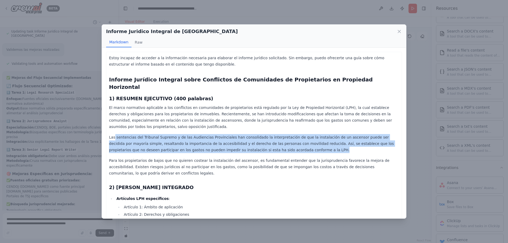
drag, startPoint x: 114, startPoint y: 122, endPoint x: 284, endPoint y: 138, distance: 171.0
click at [284, 138] on p "Las sentencias del Tribunal Supremo y de las Audiencias Provinciales han consol…" at bounding box center [254, 143] width 290 height 19
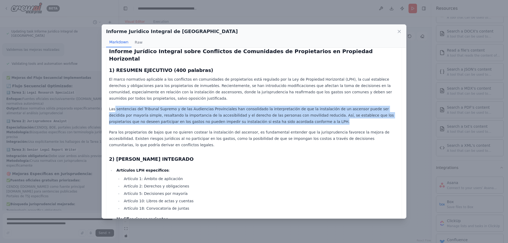
scroll to position [53, 0]
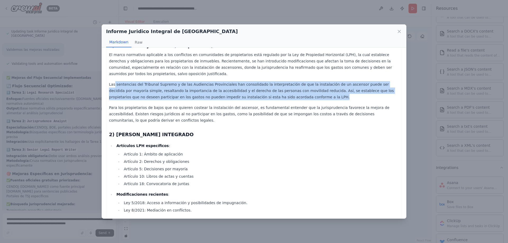
click at [136, 81] on p "Las sentencias del Tribunal Supremo y de las Audiencias Provinciales han consol…" at bounding box center [254, 90] width 290 height 19
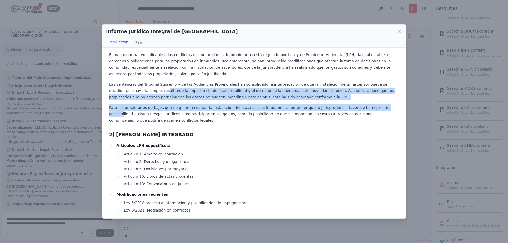
drag, startPoint x: 132, startPoint y: 78, endPoint x: 367, endPoint y: 87, distance: 235.9
click at [367, 87] on div "Estoy incapaz de acceder a la información necesaria para elaborar el informe ju…" at bounding box center [254, 170] width 290 height 336
click at [326, 82] on p "Las sentencias del Tribunal Supremo y de las Audiencias Provinciales han consol…" at bounding box center [254, 90] width 290 height 19
click at [151, 82] on p "Las sentencias del Tribunal Supremo y de las Audiencias Provinciales han consol…" at bounding box center [254, 90] width 290 height 19
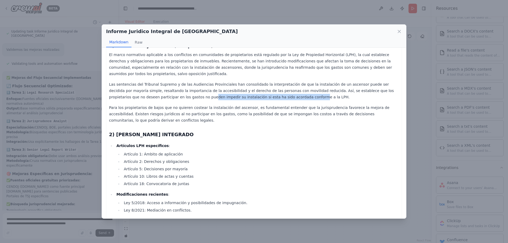
drag, startPoint x: 222, startPoint y: 85, endPoint x: 229, endPoint y: 85, distance: 6.9
click at [229, 85] on p "Las sentencias del Tribunal Supremo y de las Audiencias Provinciales han consol…" at bounding box center [254, 90] width 290 height 19
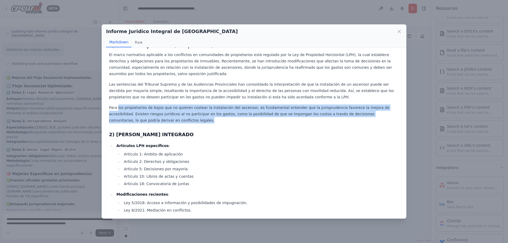
drag, startPoint x: 144, startPoint y: 91, endPoint x: 372, endPoint y: 104, distance: 229.2
click at [383, 104] on p "Para los propietarios de bajos que no quieren costear la instalación del ascens…" at bounding box center [254, 113] width 290 height 19
click at [349, 104] on p "Para los propietarios de bajos que no quieren costear la instalación del ascens…" at bounding box center [254, 113] width 290 height 19
click at [315, 104] on p "Para los propietarios de bajos que no quieren costear la instalación del ascens…" at bounding box center [254, 113] width 290 height 19
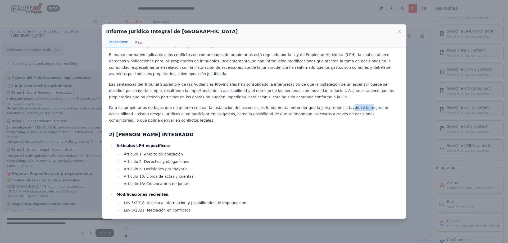
drag, startPoint x: 323, startPoint y: 96, endPoint x: 340, endPoint y: 95, distance: 17.7
click at [340, 104] on p "Para los propietarios de bajos que no quieren costear la instalación del ascens…" at bounding box center [254, 113] width 290 height 19
drag, startPoint x: 304, startPoint y: 94, endPoint x: 283, endPoint y: 94, distance: 22.0
click at [304, 104] on p "Para los propietarios de bajos que no quieren costear la instalación del ascens…" at bounding box center [254, 113] width 290 height 19
drag, startPoint x: 280, startPoint y: 94, endPoint x: 388, endPoint y: 95, distance: 108.2
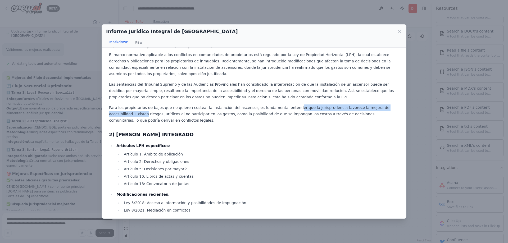
click at [388, 104] on p "Para los propietarios de bajos que no quieren costear la instalación del ascens…" at bounding box center [254, 113] width 290 height 19
drag, startPoint x: 362, startPoint y: 101, endPoint x: 231, endPoint y: 94, distance: 131.6
click at [360, 104] on p "Para los propietarios de bajos que no quieren costear la instalación del ascens…" at bounding box center [254, 113] width 290 height 19
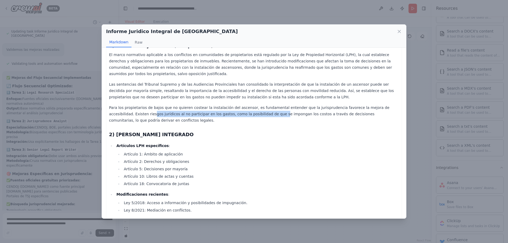
drag, startPoint x: 117, startPoint y: 101, endPoint x: 232, endPoint y: 102, distance: 114.8
click at [232, 104] on p "Para los propietarios de bajos que no quieren costear la instalación del ascens…" at bounding box center [254, 113] width 290 height 19
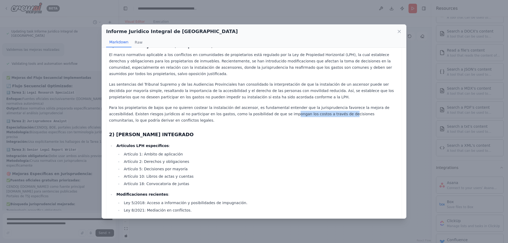
drag, startPoint x: 240, startPoint y: 101, endPoint x: 298, endPoint y: 100, distance: 57.7
click at [298, 104] on p "Para los propietarios de bajos que no quieren costear la instalación del ascens…" at bounding box center [254, 113] width 290 height 19
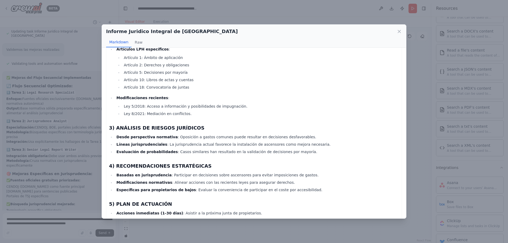
scroll to position [166, 0]
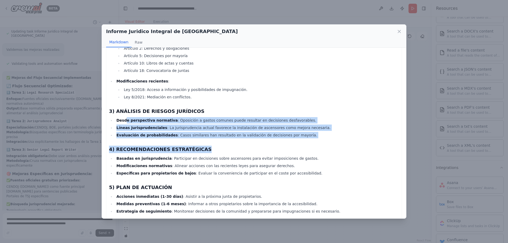
drag, startPoint x: 148, startPoint y: 110, endPoint x: 284, endPoint y: 126, distance: 136.9
click at [285, 126] on div "Estoy incapaz de acceder a la información necesaria para elaborar el informe ju…" at bounding box center [254, 57] width 290 height 336
drag, startPoint x: 283, startPoint y: 126, endPoint x: 277, endPoint y: 126, distance: 6.1
click at [283, 126] on div "Estoy incapaz de acceder a la información necesaria para elaborar el informe ju…" at bounding box center [254, 57] width 290 height 336
click at [223, 117] on ul "Desde perspectiva normativa : Oposición a gastos comunes puede resultar en deci…" at bounding box center [254, 127] width 290 height 21
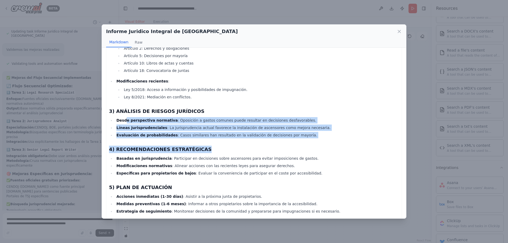
click at [220, 125] on li "Líneas jurisprudenciales : La jurisprudencia actual favorece la instalación de …" at bounding box center [257, 128] width 284 height 6
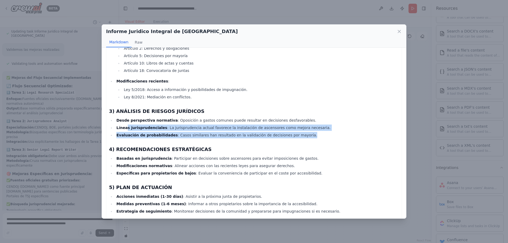
drag, startPoint x: 143, startPoint y: 114, endPoint x: 296, endPoint y: 119, distance: 152.7
click at [296, 119] on ul "Desde perspectiva normativa : Oposición a gastos comunes puede resultar en deci…" at bounding box center [254, 127] width 290 height 21
click at [191, 132] on li "Evaluación de probabilidades : Casos similares han resultado en la validación d…" at bounding box center [257, 135] width 284 height 6
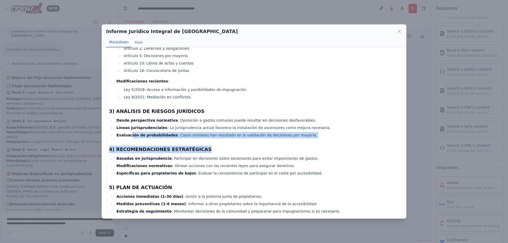
drag, startPoint x: 129, startPoint y: 120, endPoint x: 299, endPoint y: 129, distance: 171.2
click at [299, 129] on div "Estoy incapaz de acceder a la información necesaria para elaborar el informe ju…" at bounding box center [254, 57] width 290 height 336
click at [226, 146] on h3 "4) RECOMENDACIONES ESTRATÉGICAS" at bounding box center [254, 149] width 290 height 7
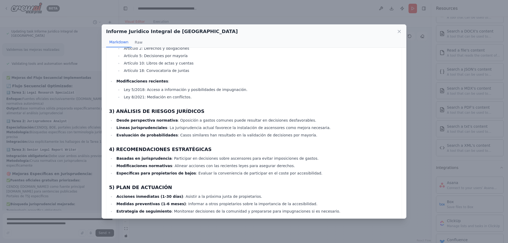
click at [161, 164] on strong "Modificaciones normativas" at bounding box center [144, 166] width 56 height 4
drag, startPoint x: 187, startPoint y: 145, endPoint x: 277, endPoint y: 145, distance: 89.9
click at [277, 155] on ul "Basadas en jurisprudencia : Participar en decisiones sobre ascensores para evit…" at bounding box center [254, 165] width 290 height 21
drag, startPoint x: 275, startPoint y: 144, endPoint x: 264, endPoint y: 146, distance: 11.6
click at [275, 155] on li "Basadas en jurisprudencia : Participar en decisiones sobre ascensores para evit…" at bounding box center [257, 158] width 284 height 6
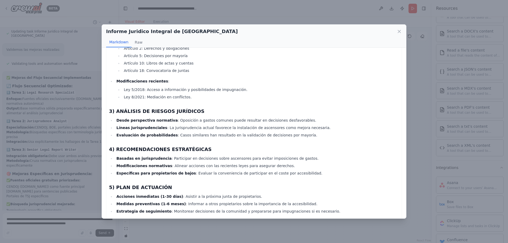
click at [213, 163] on li "Modificaciones normativas : Alinear acciones con las recientes leyes para asegu…" at bounding box center [257, 166] width 284 height 6
drag, startPoint x: 167, startPoint y: 151, endPoint x: 263, endPoint y: 151, distance: 96.6
click at [263, 163] on li "Modificaciones normativas : Alinear acciones con las recientes leyes para asegu…" at bounding box center [257, 166] width 284 height 6
click at [262, 163] on li "Modificaciones normativas : Alinear acciones con las recientes leyes para asegu…" at bounding box center [257, 166] width 284 height 6
drag, startPoint x: 199, startPoint y: 159, endPoint x: 244, endPoint y: 160, distance: 44.7
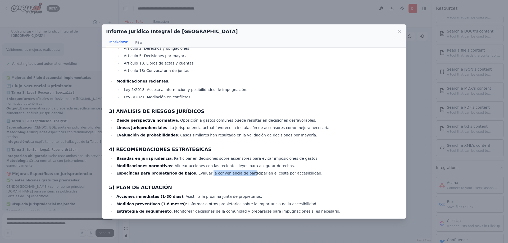
click at [245, 170] on li "Específicas para propietarios de bajos : Evaluar la conveniencia de participar …" at bounding box center [257, 173] width 284 height 6
drag, startPoint x: 194, startPoint y: 171, endPoint x: 185, endPoint y: 175, distance: 9.8
click at [194, 184] on h3 "5) PLAN DE ACTUACIÓN" at bounding box center [254, 187] width 290 height 7
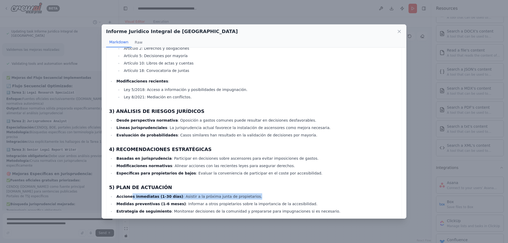
drag, startPoint x: 165, startPoint y: 181, endPoint x: 252, endPoint y: 178, distance: 87.3
click at [252, 178] on div "Estoy incapaz de acceder a la información necesaria para elaborar el informe ju…" at bounding box center [254, 57] width 290 height 336
click at [201, 201] on li "Medidas preventivas (1-6 meses) : Informar a otros propietarios sobre la import…" at bounding box center [257, 204] width 284 height 6
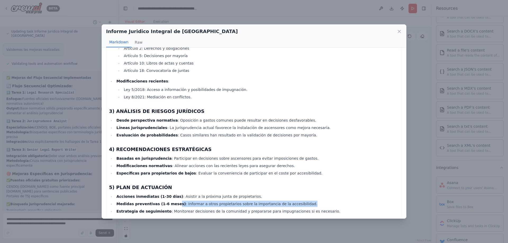
drag, startPoint x: 169, startPoint y: 193, endPoint x: 302, endPoint y: 189, distance: 132.9
click at [301, 201] on li "Medidas preventivas (1-6 meses) : Informar a otros propietarios sobre la import…" at bounding box center [257, 204] width 284 height 6
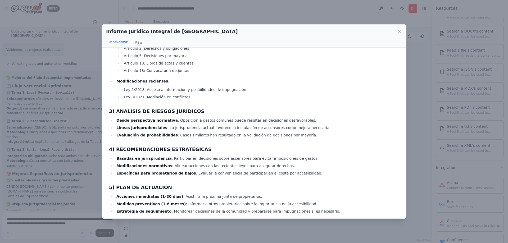
drag, startPoint x: 219, startPoint y: 198, endPoint x: 196, endPoint y: 201, distance: 23.8
click at [217, 208] on li "Estrategia de seguimiento : Monitorear decisiones de la comunidad y prepararse …" at bounding box center [257, 211] width 284 height 6
drag, startPoint x: 172, startPoint y: 197, endPoint x: 321, endPoint y: 192, distance: 148.5
click at [321, 193] on ul "Acciones inmediatas (1-30 días) : Asistir a la próxima junta de propietarios. M…" at bounding box center [254, 203] width 290 height 21
drag, startPoint x: 195, startPoint y: 205, endPoint x: 200, endPoint y: 204, distance: 4.6
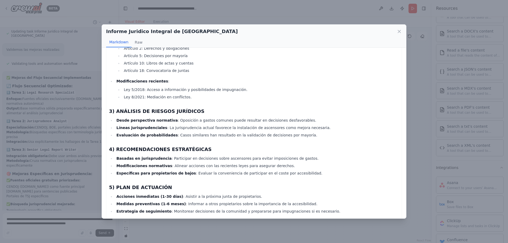
click at [196, 205] on div "Estoy incapaz de acceder a la información necesaria para elaborar el informe ju…" at bounding box center [254, 57] width 290 height 336
click at [400, 35] on div "Informe Juridico Integral de [GEOGRAPHIC_DATA]" at bounding box center [254, 31] width 296 height 7
click at [399, 30] on icon at bounding box center [399, 31] width 5 height 5
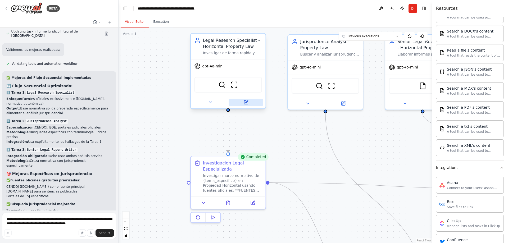
click at [248, 102] on icon at bounding box center [245, 102] width 5 height 5
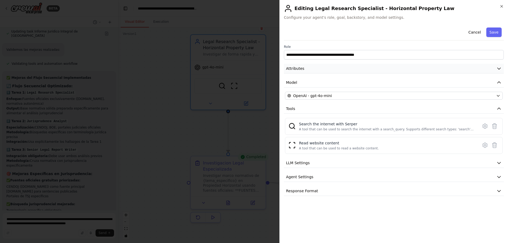
click at [499, 69] on icon "button" at bounding box center [498, 68] width 5 height 5
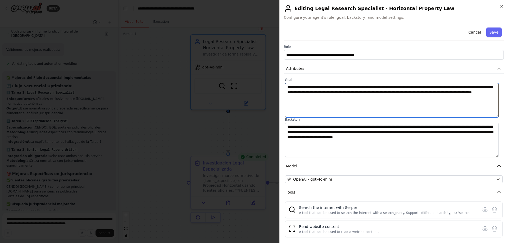
click at [349, 107] on textarea "**********" at bounding box center [392, 100] width 214 height 34
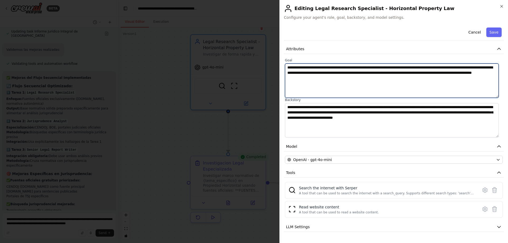
scroll to position [26, 0]
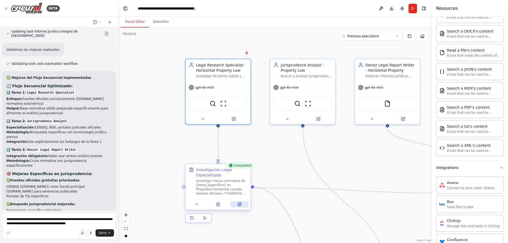
click at [236, 205] on button at bounding box center [239, 204] width 18 height 6
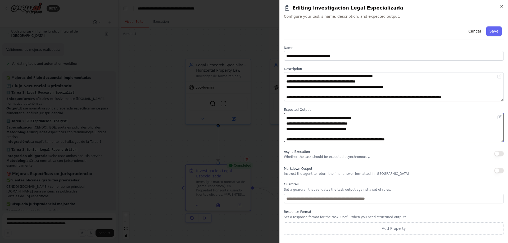
scroll to position [79, 0]
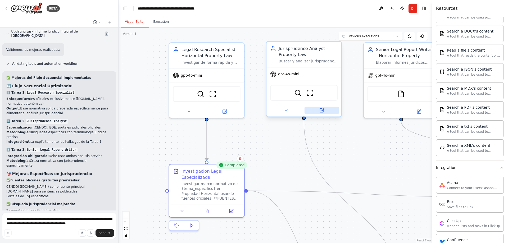
click at [323, 110] on icon at bounding box center [322, 111] width 4 height 4
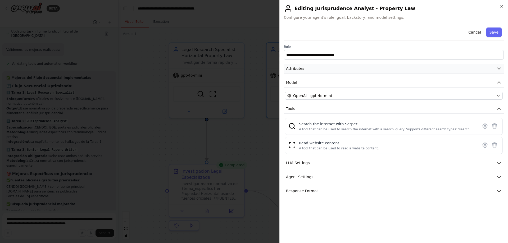
click at [501, 67] on icon "button" at bounding box center [498, 68] width 5 height 5
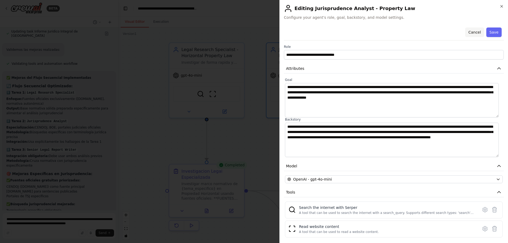
click at [466, 31] on button "Cancel" at bounding box center [474, 33] width 19 height 10
